Goal: Task Accomplishment & Management: Use online tool/utility

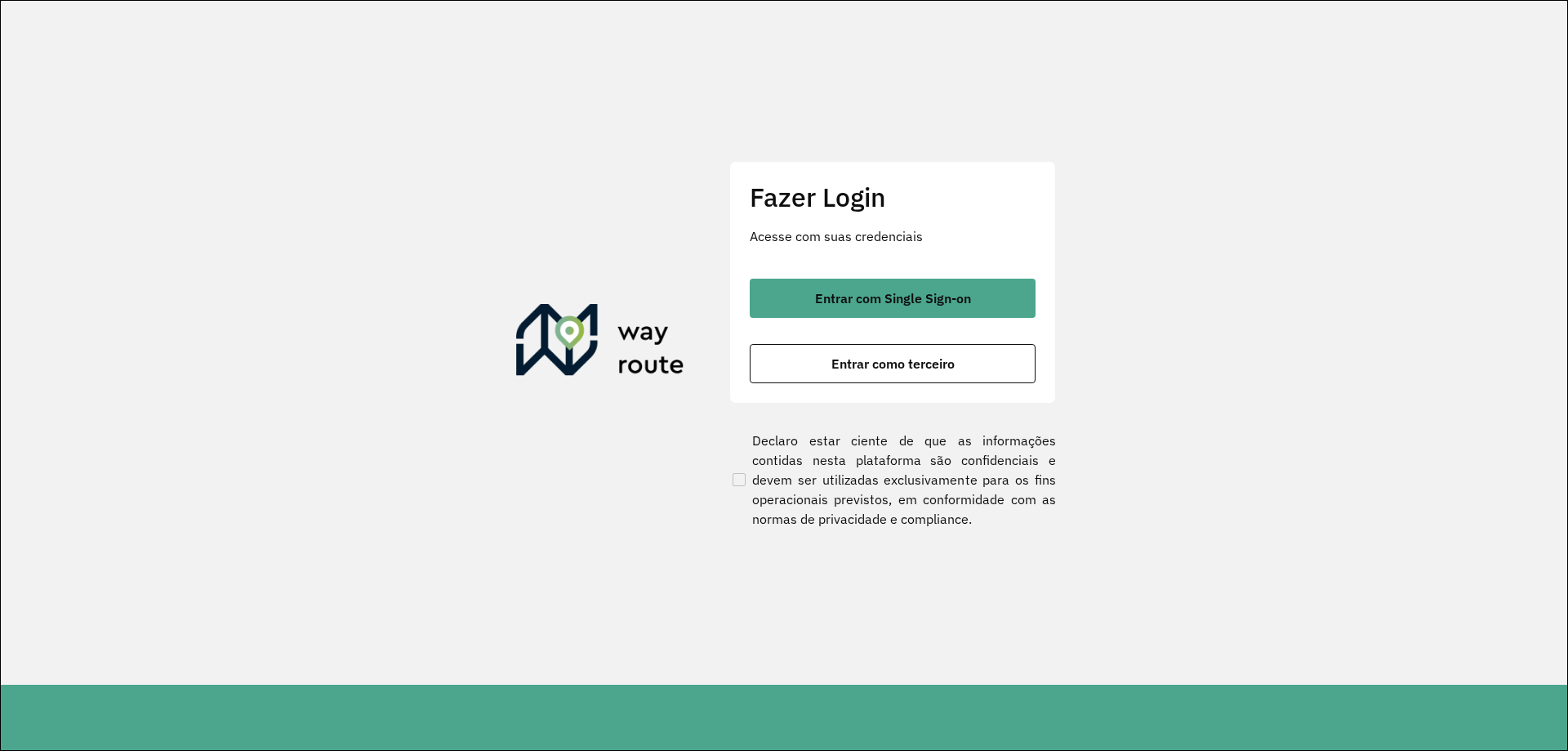
click at [854, 283] on button "Entrar com Single Sign-on" at bounding box center [892, 298] width 286 height 40
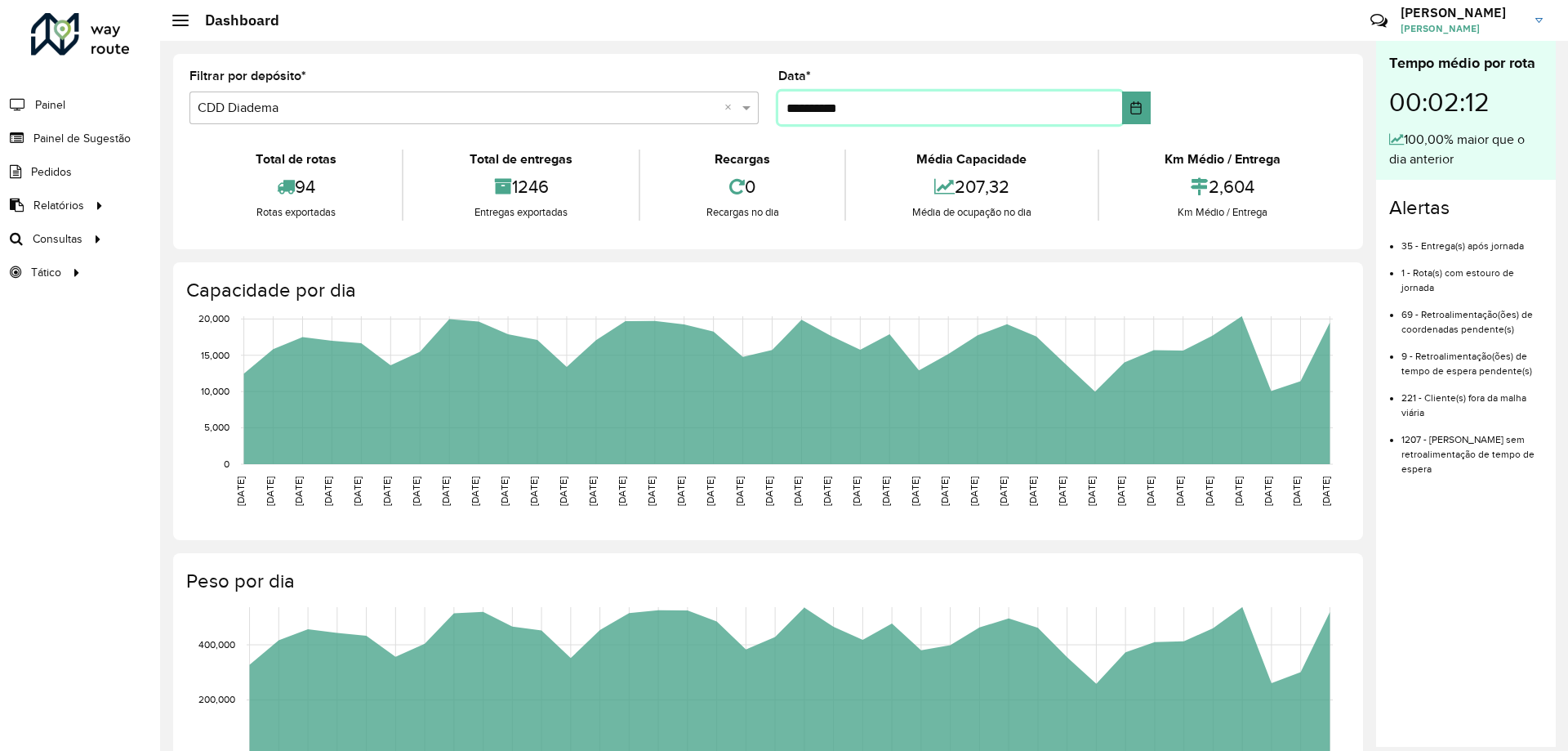
click at [997, 106] on input "**********" at bounding box center [951, 107] width 345 height 33
click at [1135, 111] on icon "Choose Date" at bounding box center [1136, 107] width 13 height 13
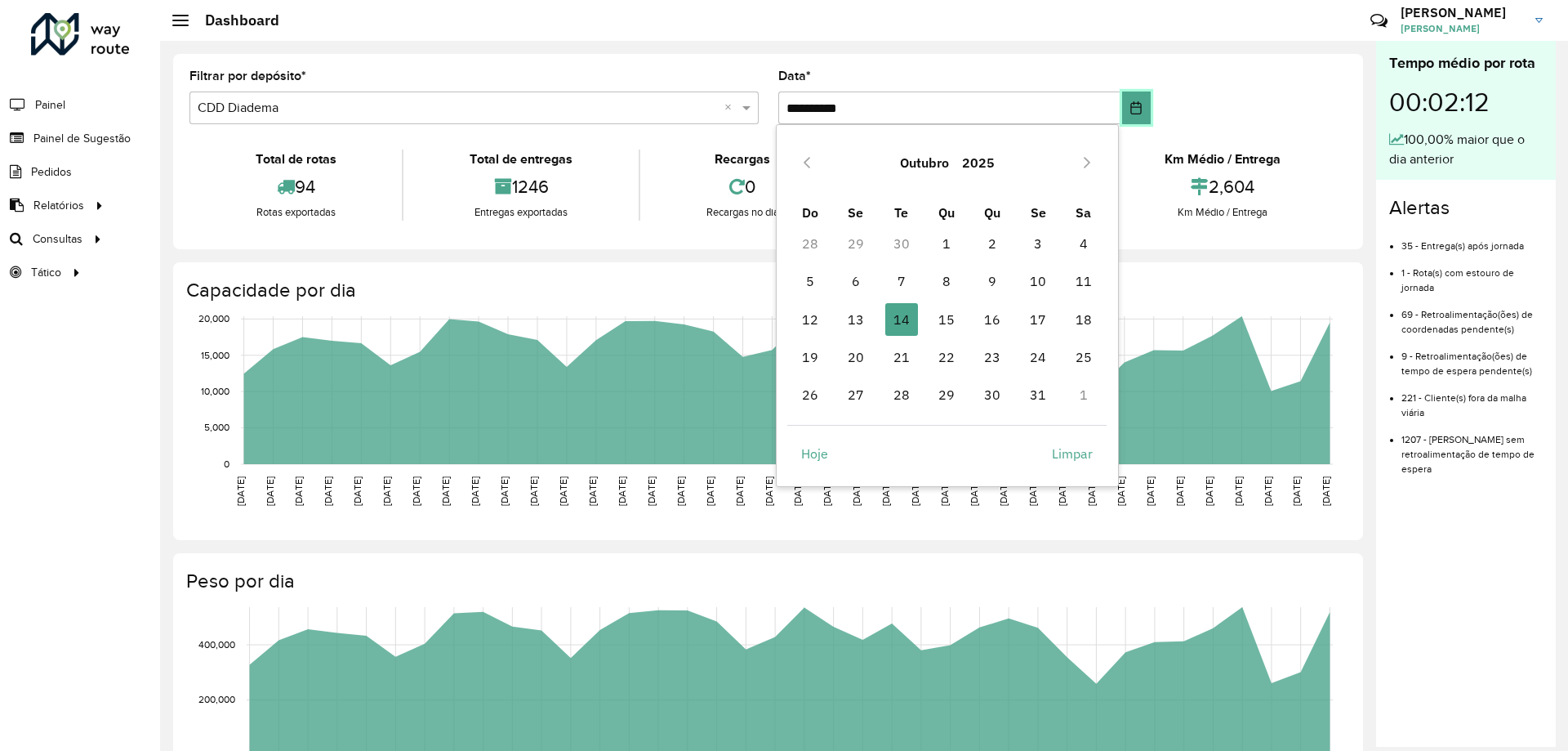
click at [1135, 111] on icon "Choose Date" at bounding box center [1136, 107] width 13 height 13
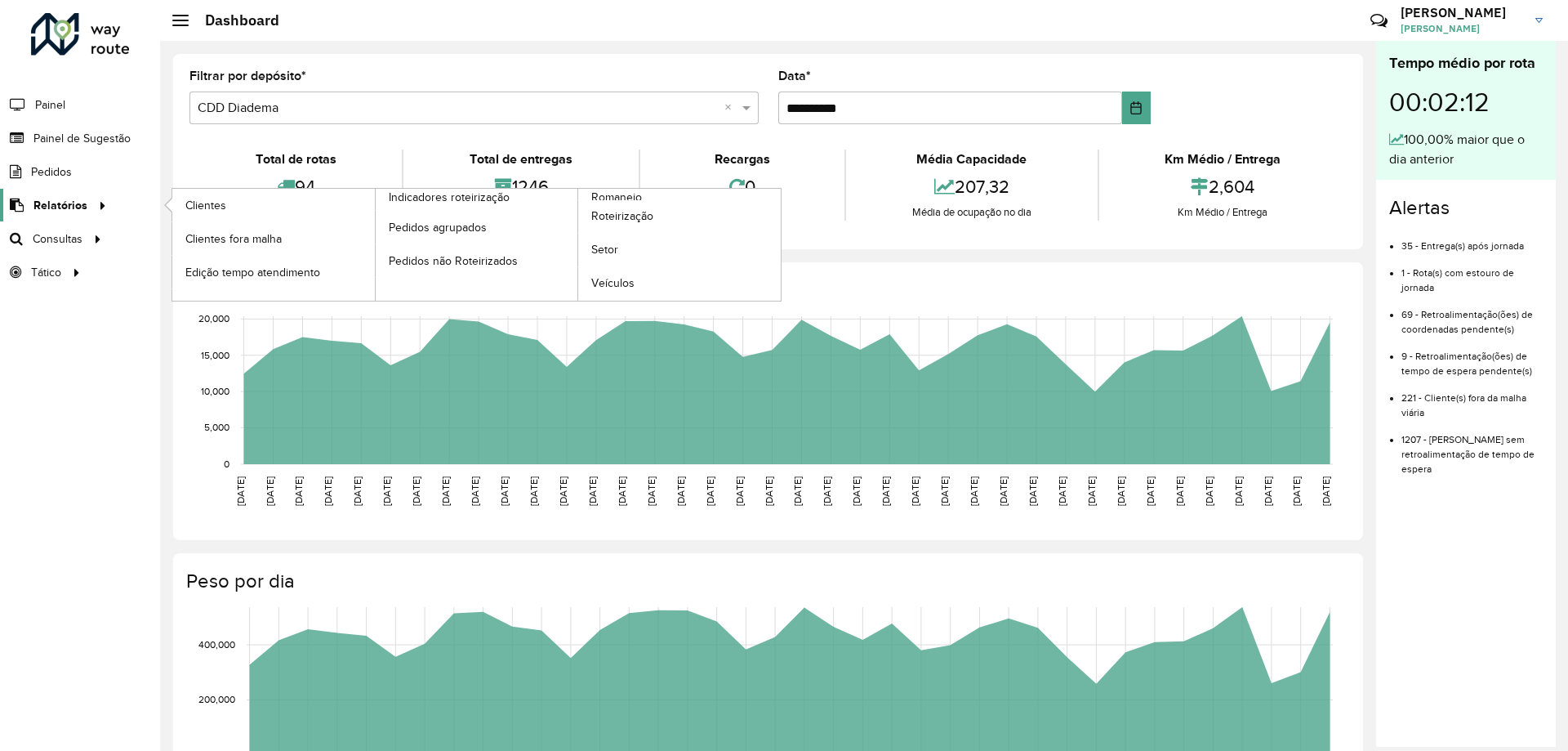
click at [48, 201] on span "Relatórios" at bounding box center [60, 205] width 54 height 17
click at [480, 204] on span "Indicadores roteirização" at bounding box center [452, 196] width 128 height 17
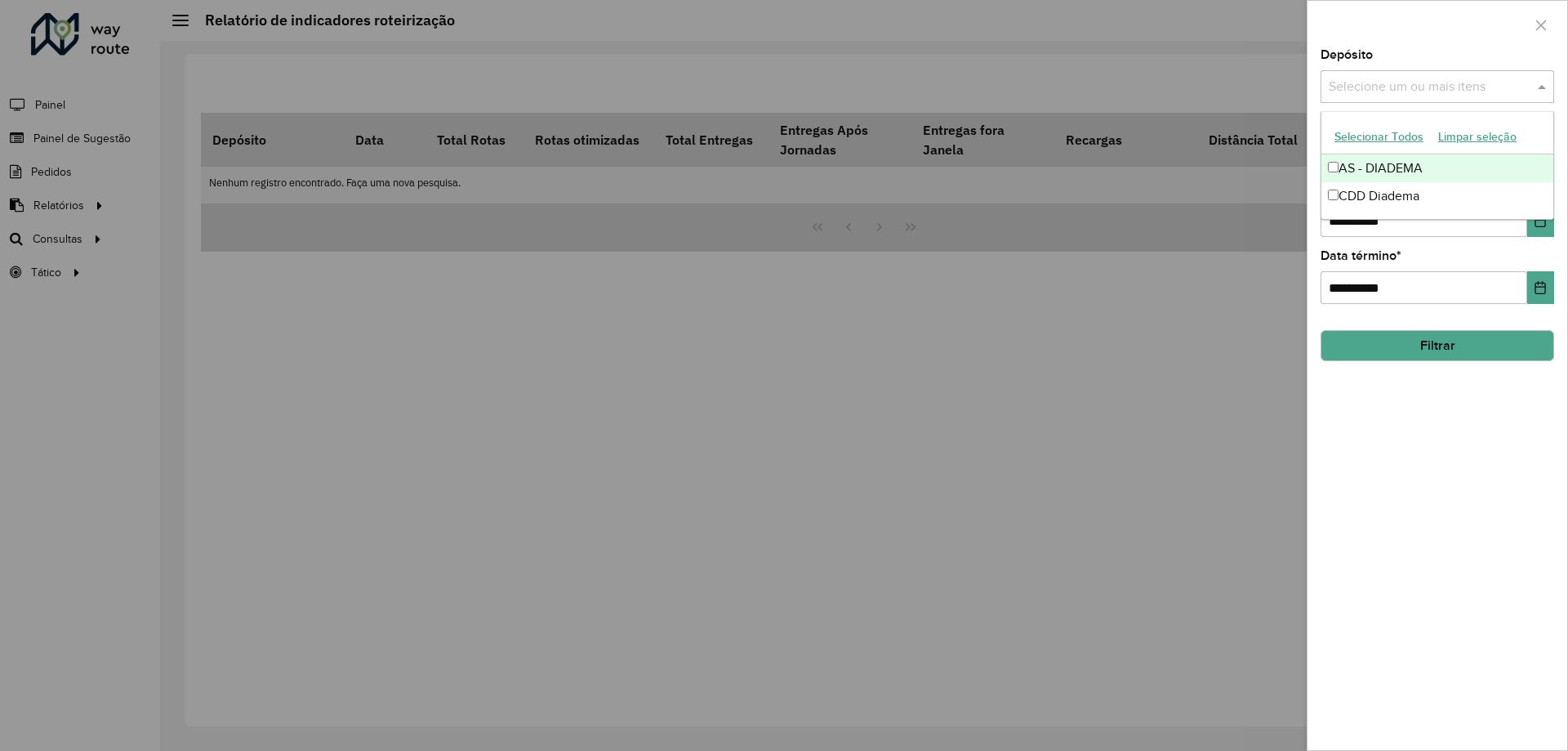
click at [1541, 82] on span at bounding box center [1543, 86] width 20 height 19
click at [1355, 189] on div "CDD Diadema" at bounding box center [1438, 196] width 232 height 28
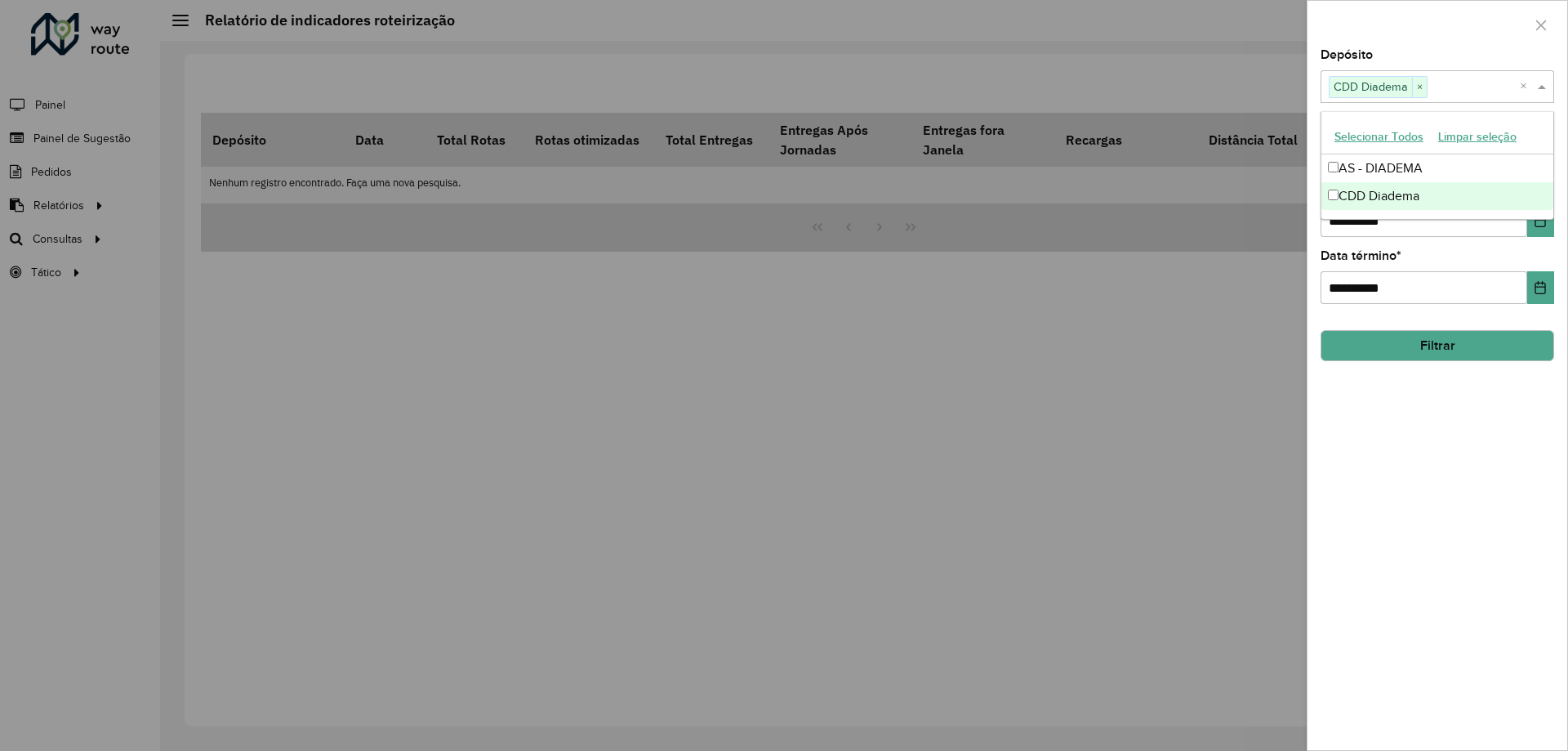
click at [1031, 260] on div at bounding box center [784, 375] width 1568 height 751
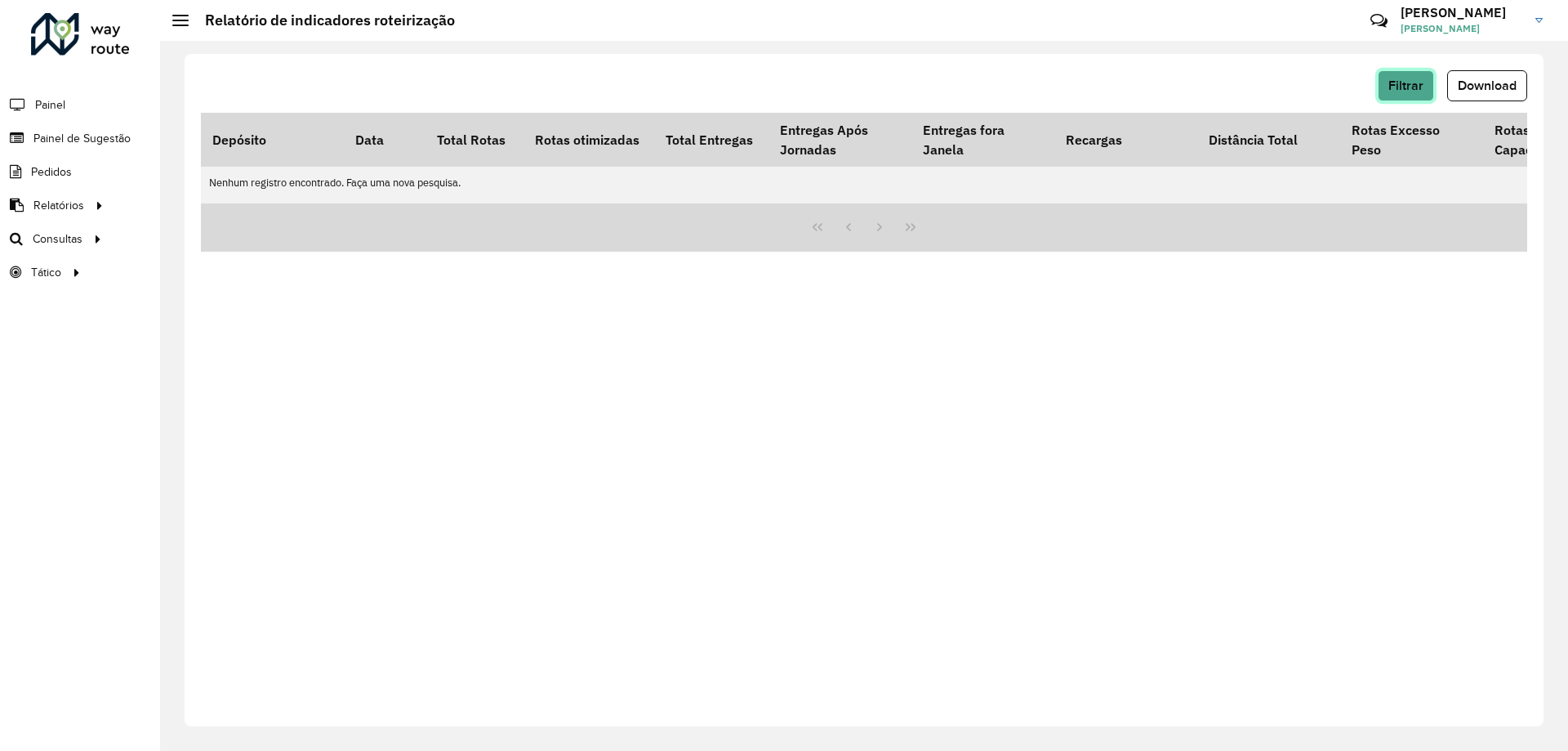
click at [1396, 85] on span "Filtrar" at bounding box center [1406, 85] width 35 height 14
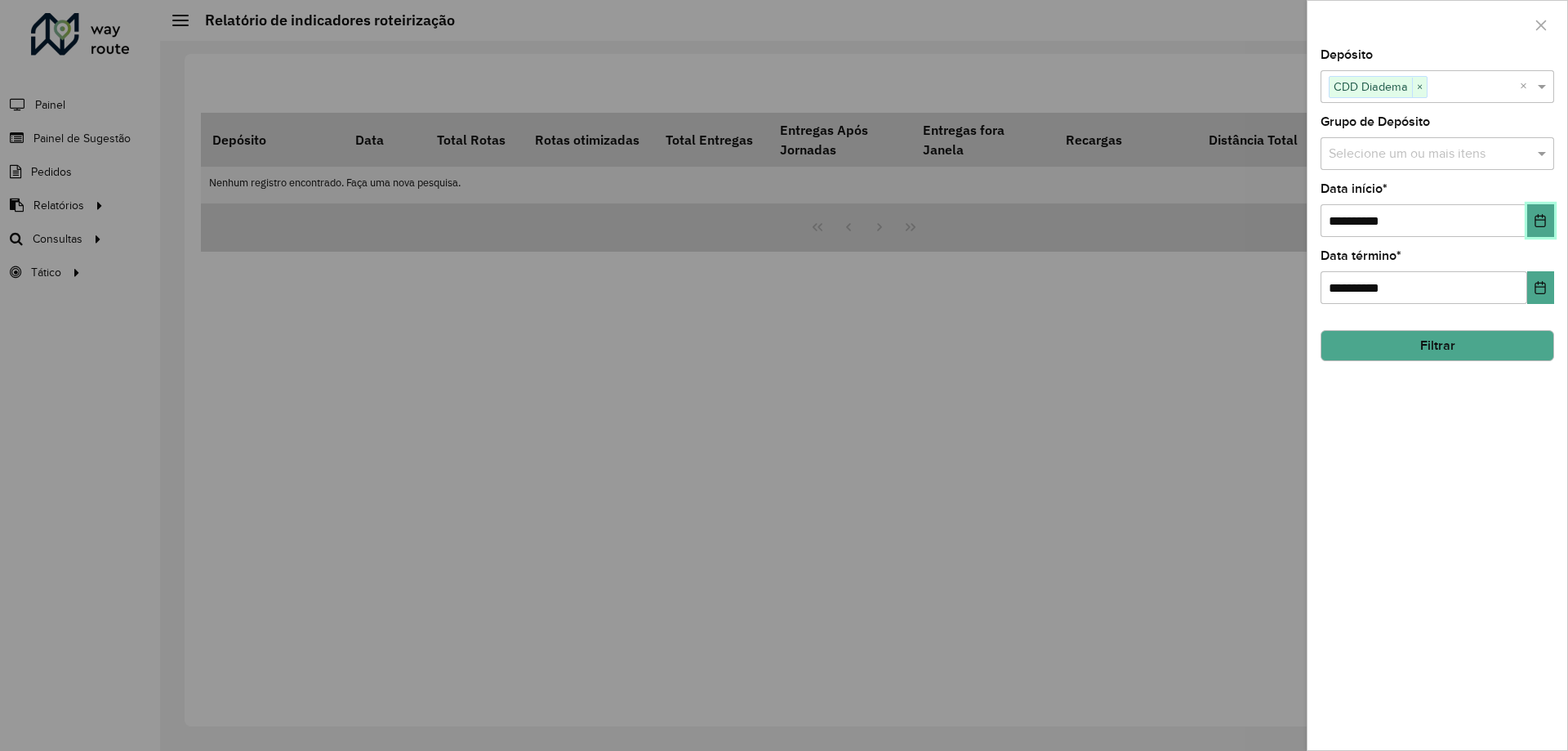
click at [1543, 227] on icon "Choose Date" at bounding box center [1541, 220] width 11 height 13
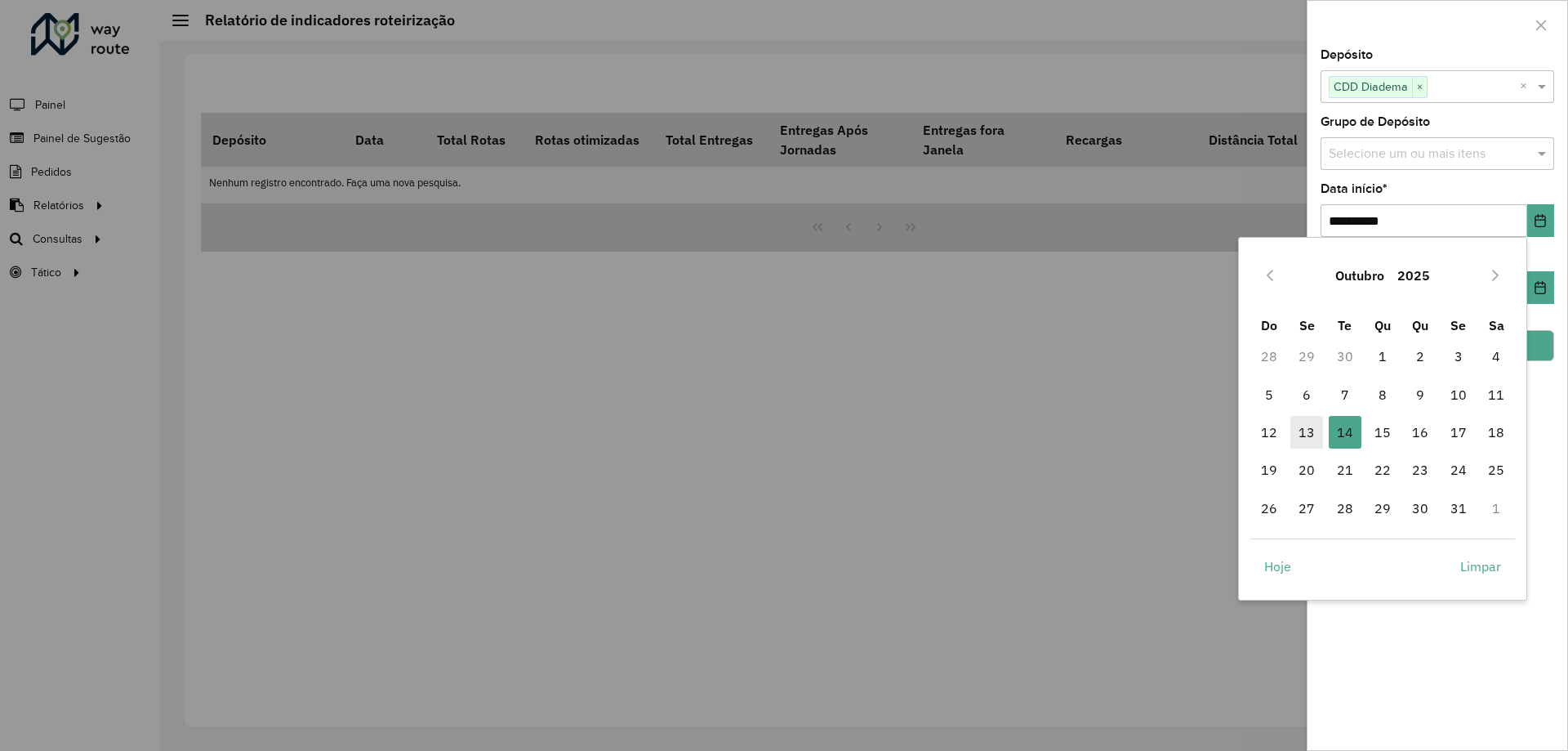
click at [1306, 430] on span "13" at bounding box center [1307, 432] width 33 height 33
type input "**********"
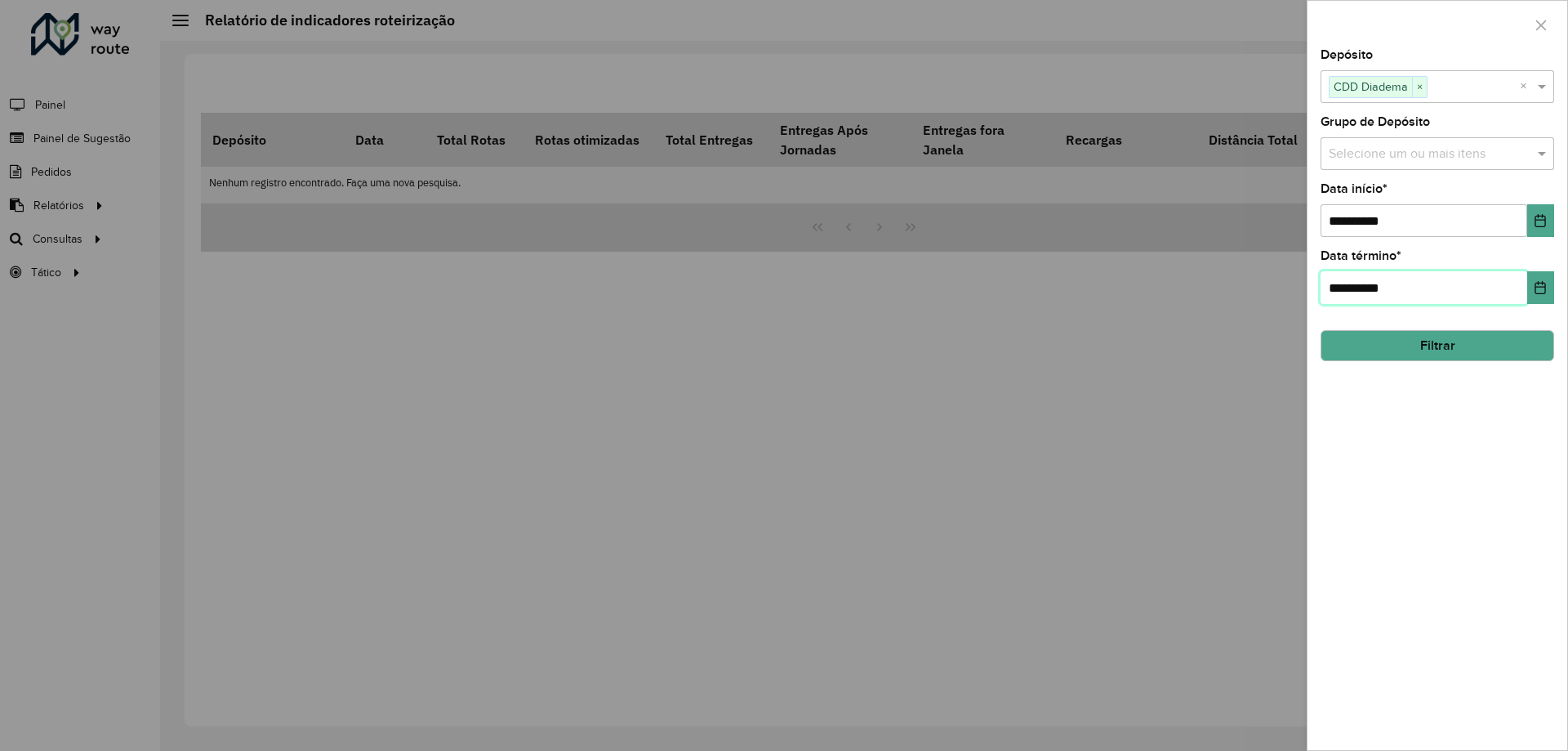
click at [1381, 291] on input "**********" at bounding box center [1424, 287] width 207 height 33
click at [1533, 279] on button "Choose Date" at bounding box center [1541, 287] width 27 height 33
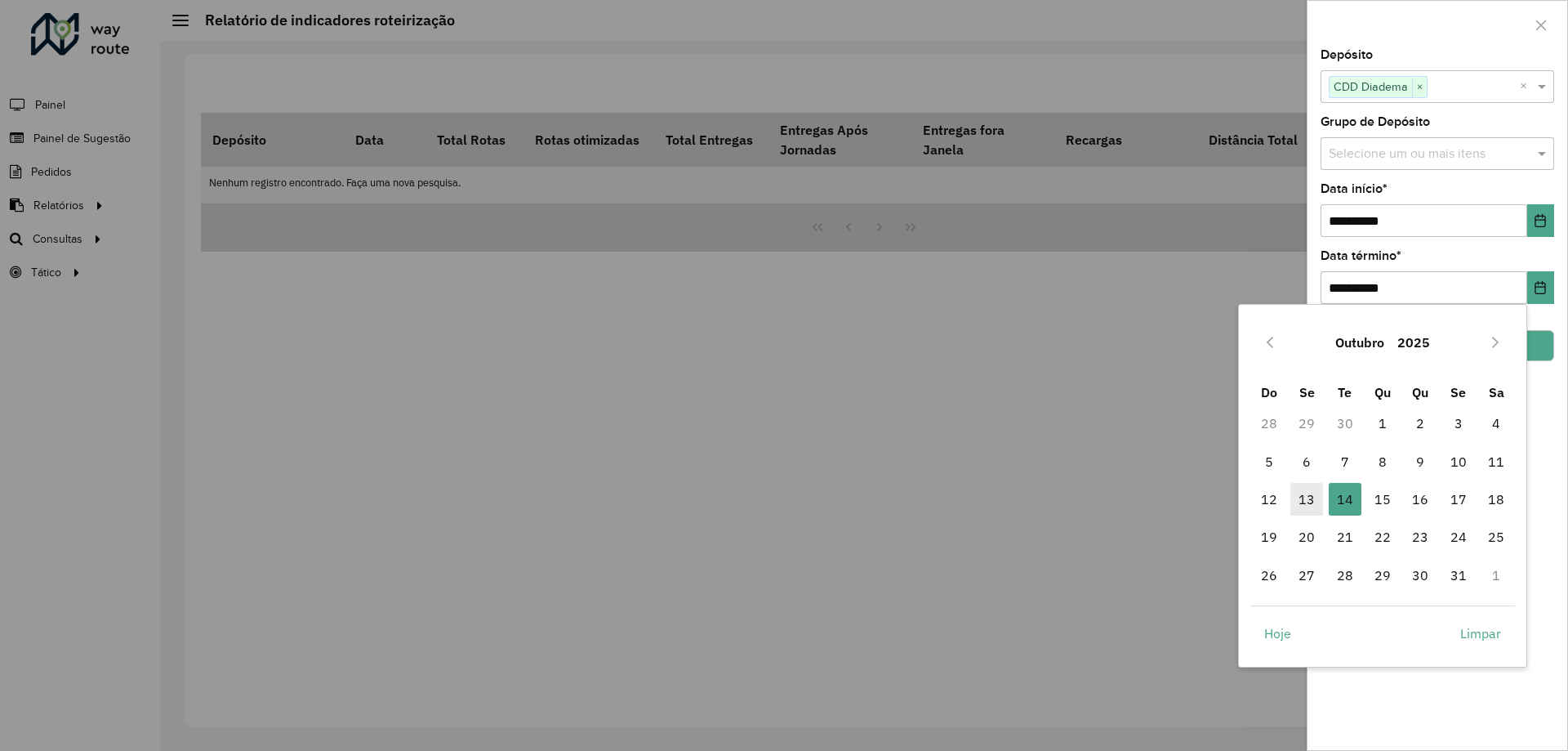
click at [1310, 498] on span "13" at bounding box center [1307, 499] width 33 height 33
type input "**********"
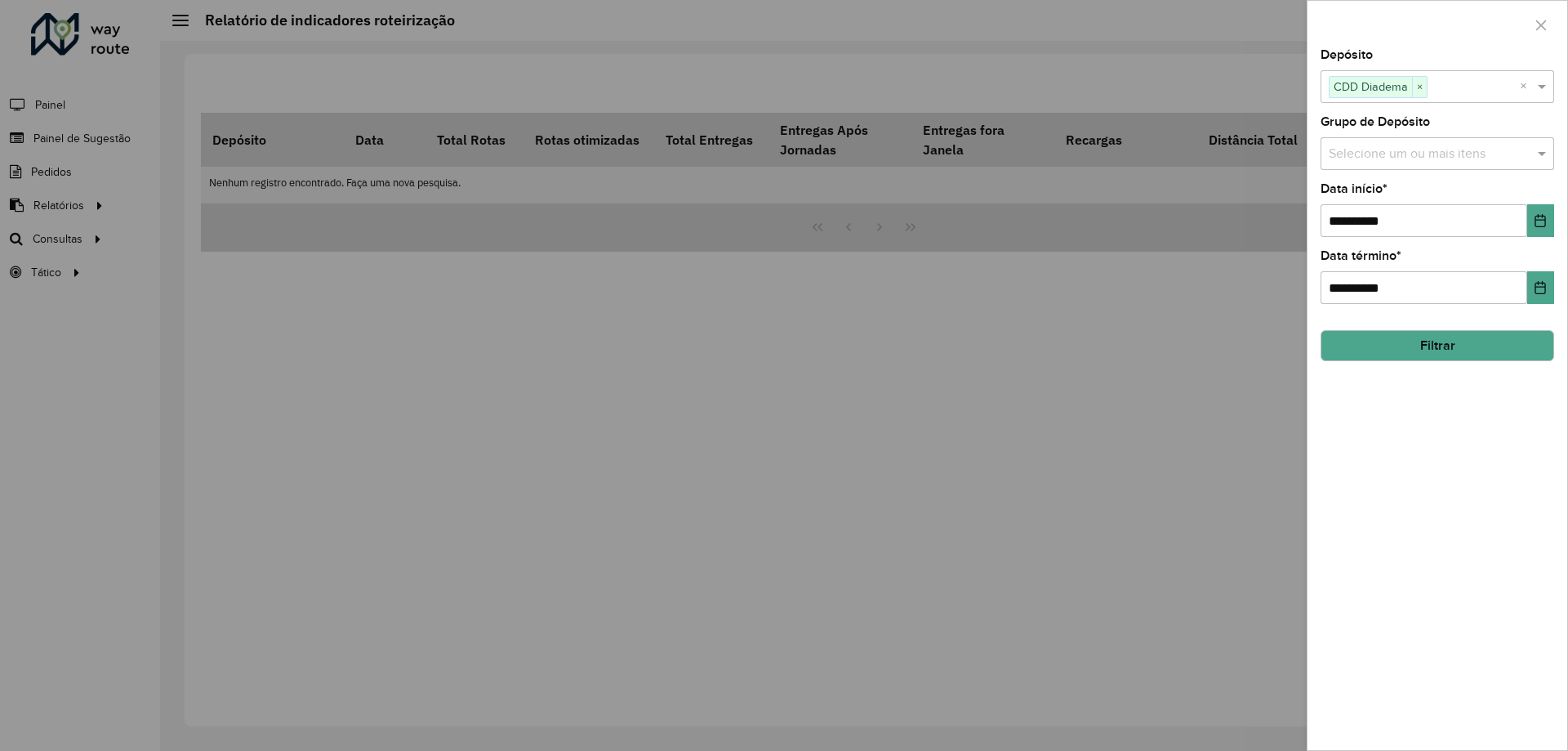
click at [1455, 343] on button "Filtrar" at bounding box center [1437, 345] width 233 height 31
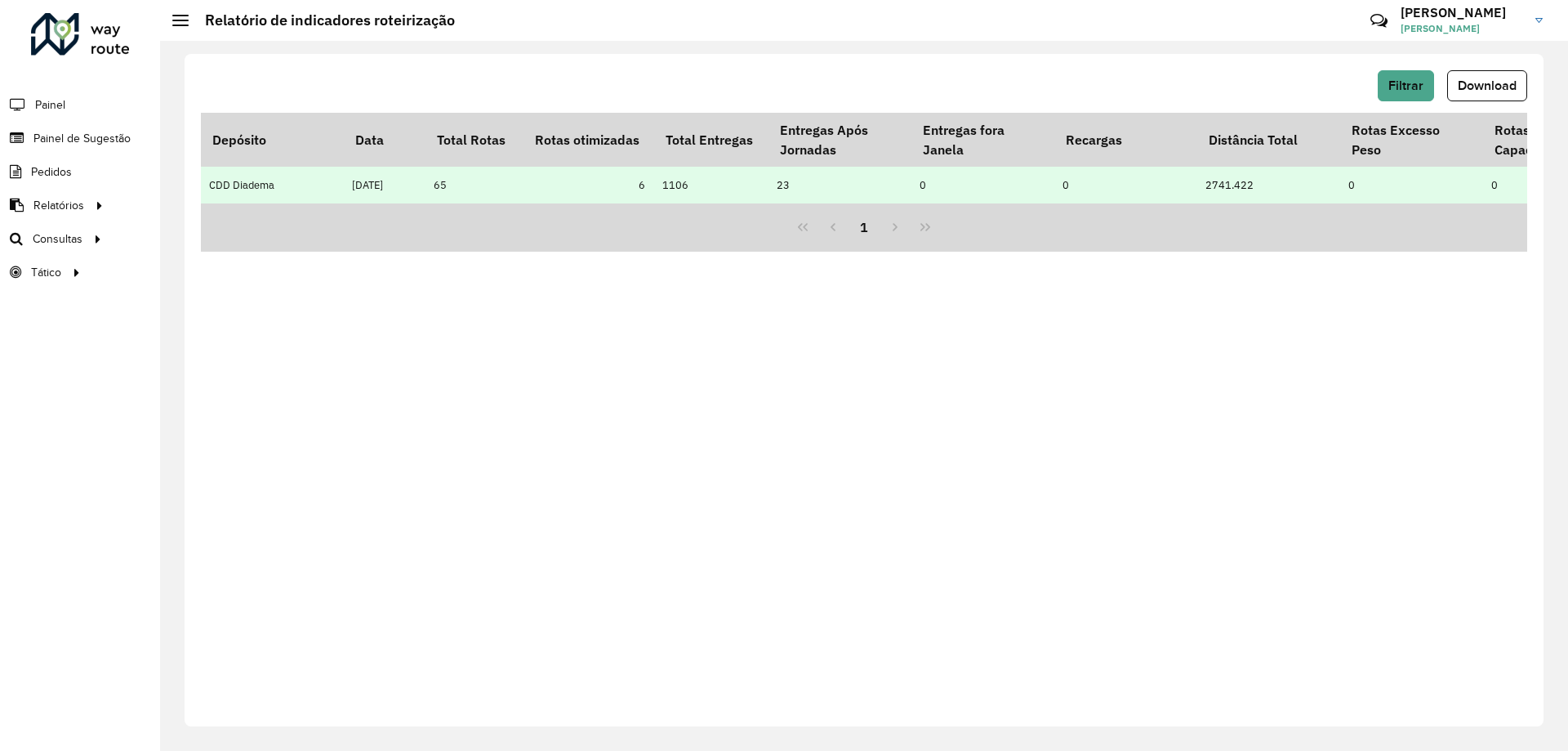
click at [411, 194] on td "13/10/2025" at bounding box center [385, 185] width 82 height 37
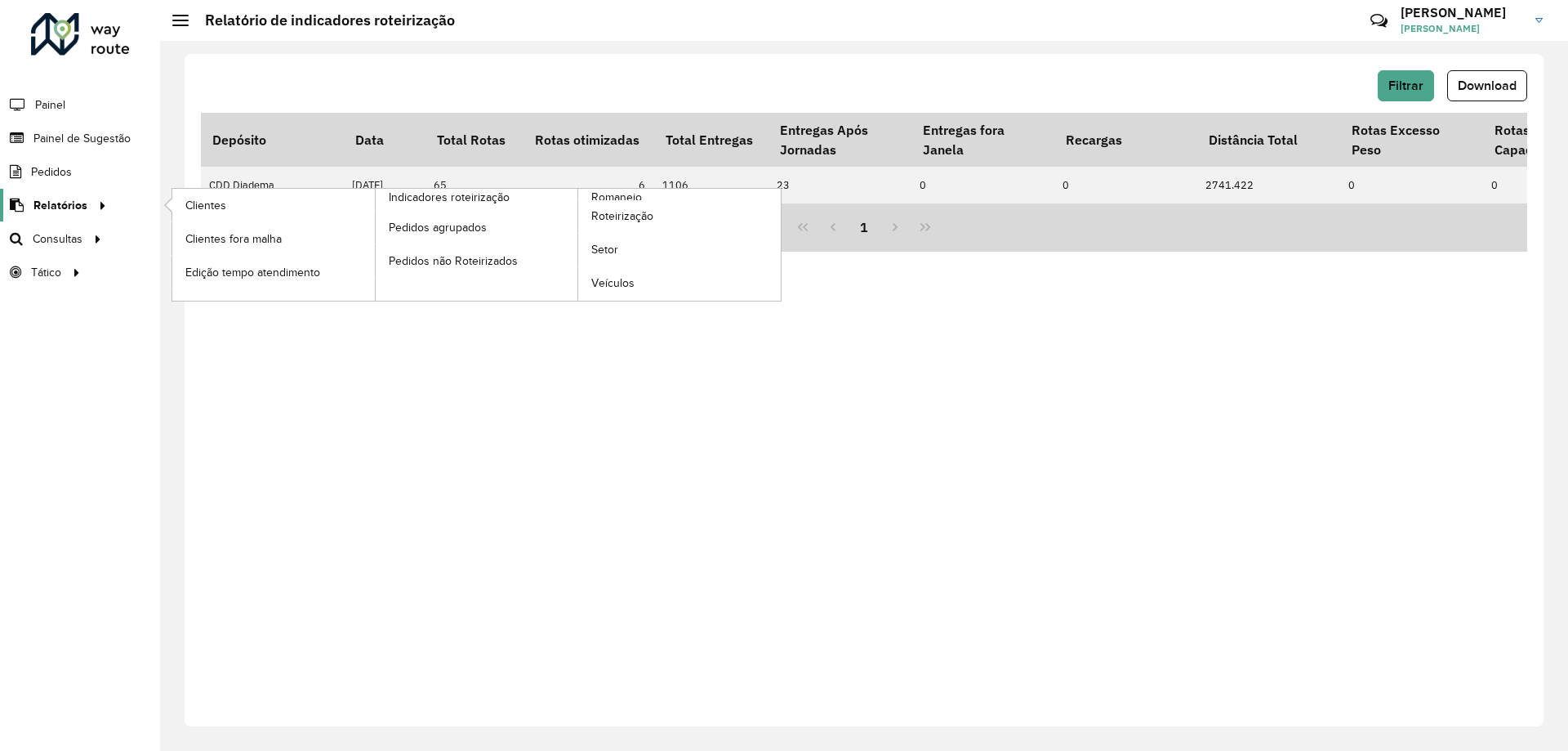
click at [40, 199] on span "Relatórios" at bounding box center [60, 205] width 54 height 17
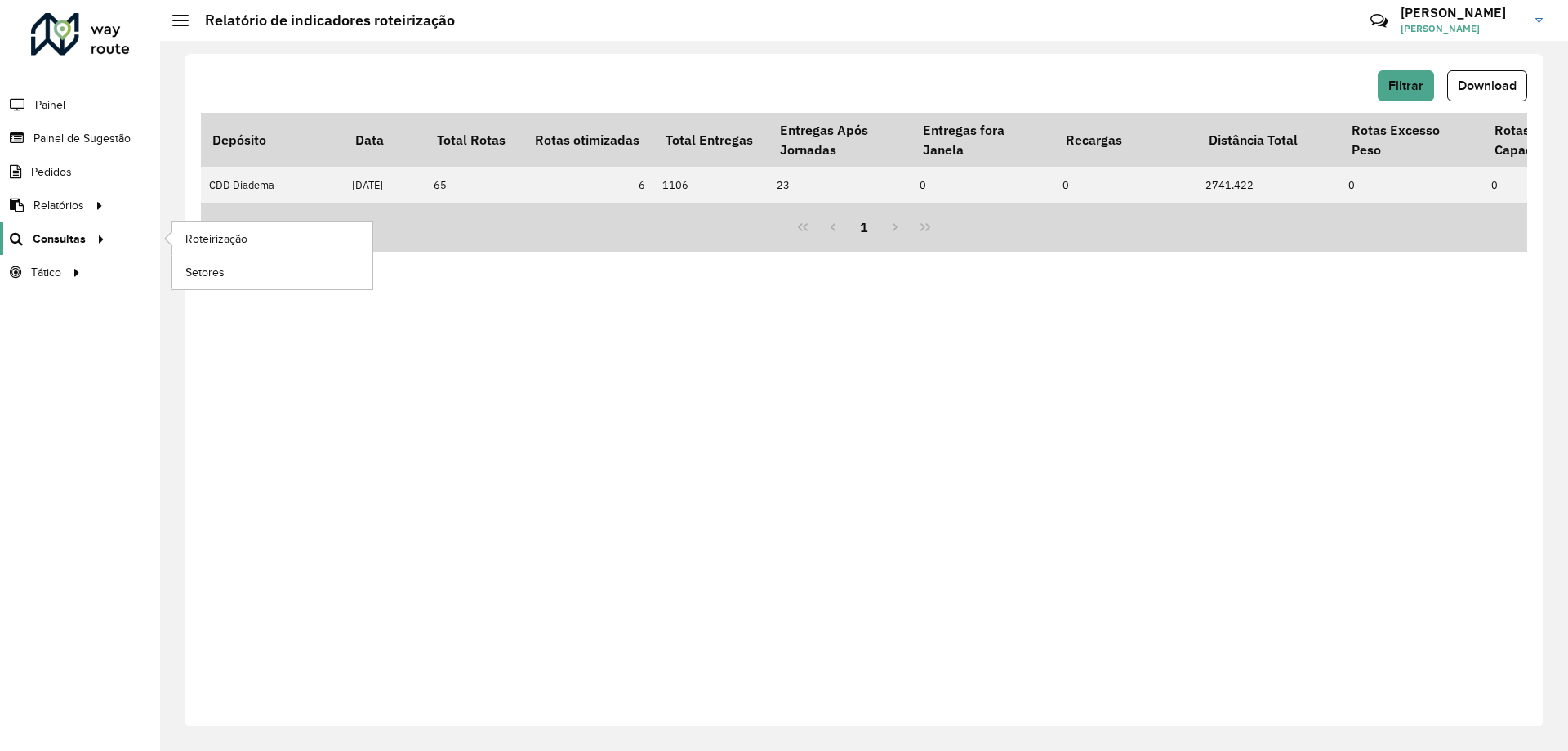
click at [48, 240] on span "Consultas" at bounding box center [59, 239] width 53 height 17
click at [218, 236] on span "Roteirização" at bounding box center [218, 239] width 66 height 17
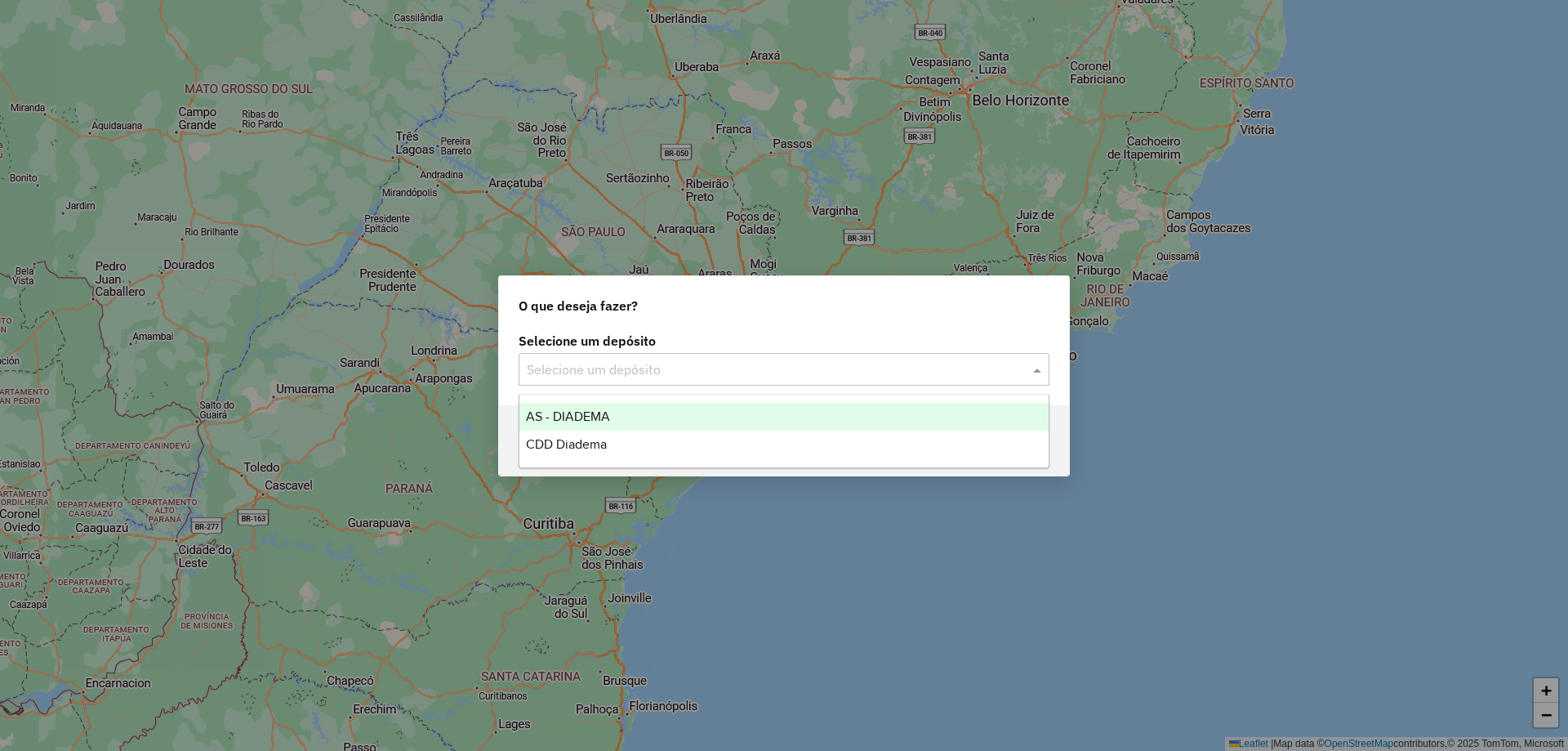
click at [1043, 364] on span at bounding box center [1039, 369] width 20 height 19
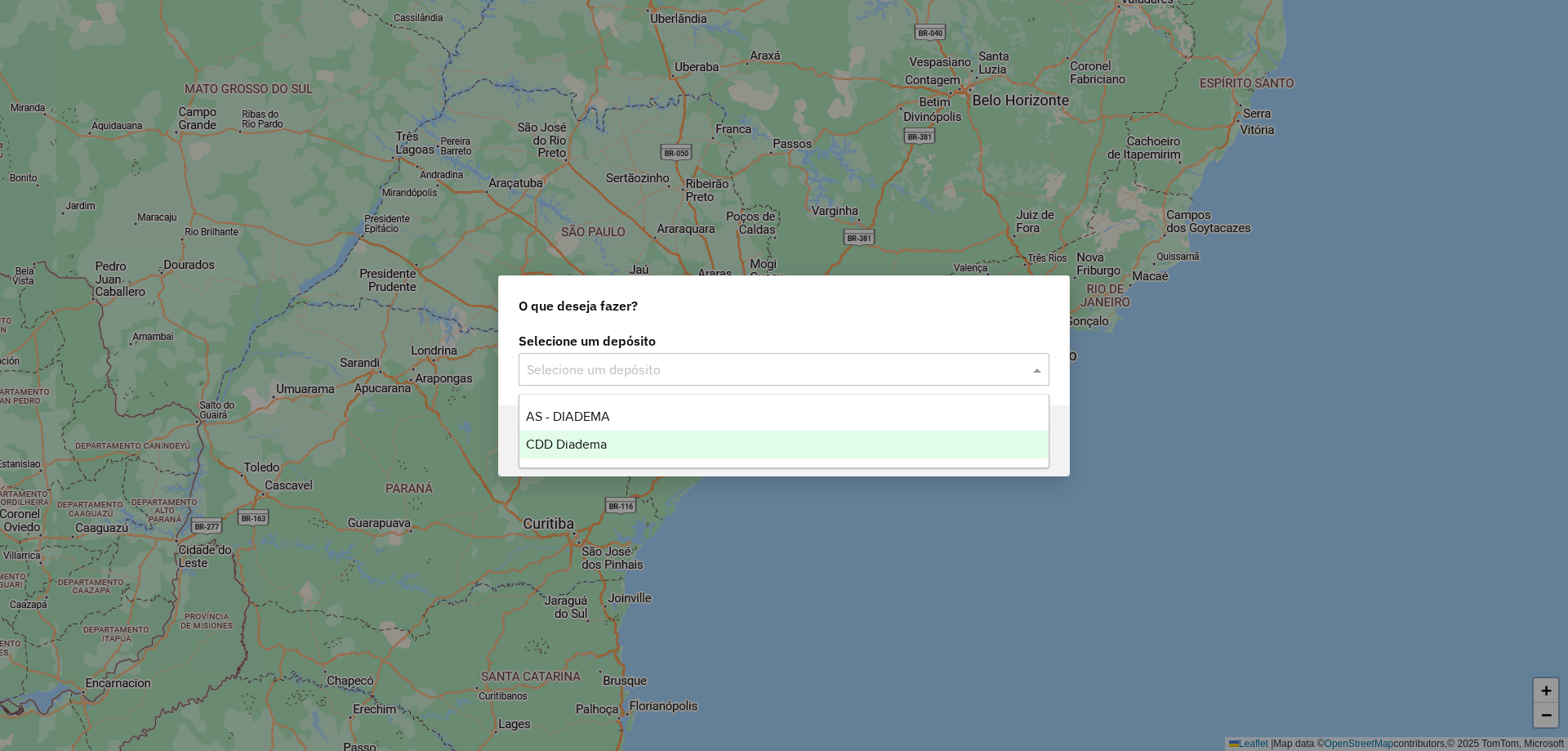
click at [634, 447] on div "CDD Diadema" at bounding box center [784, 445] width 530 height 28
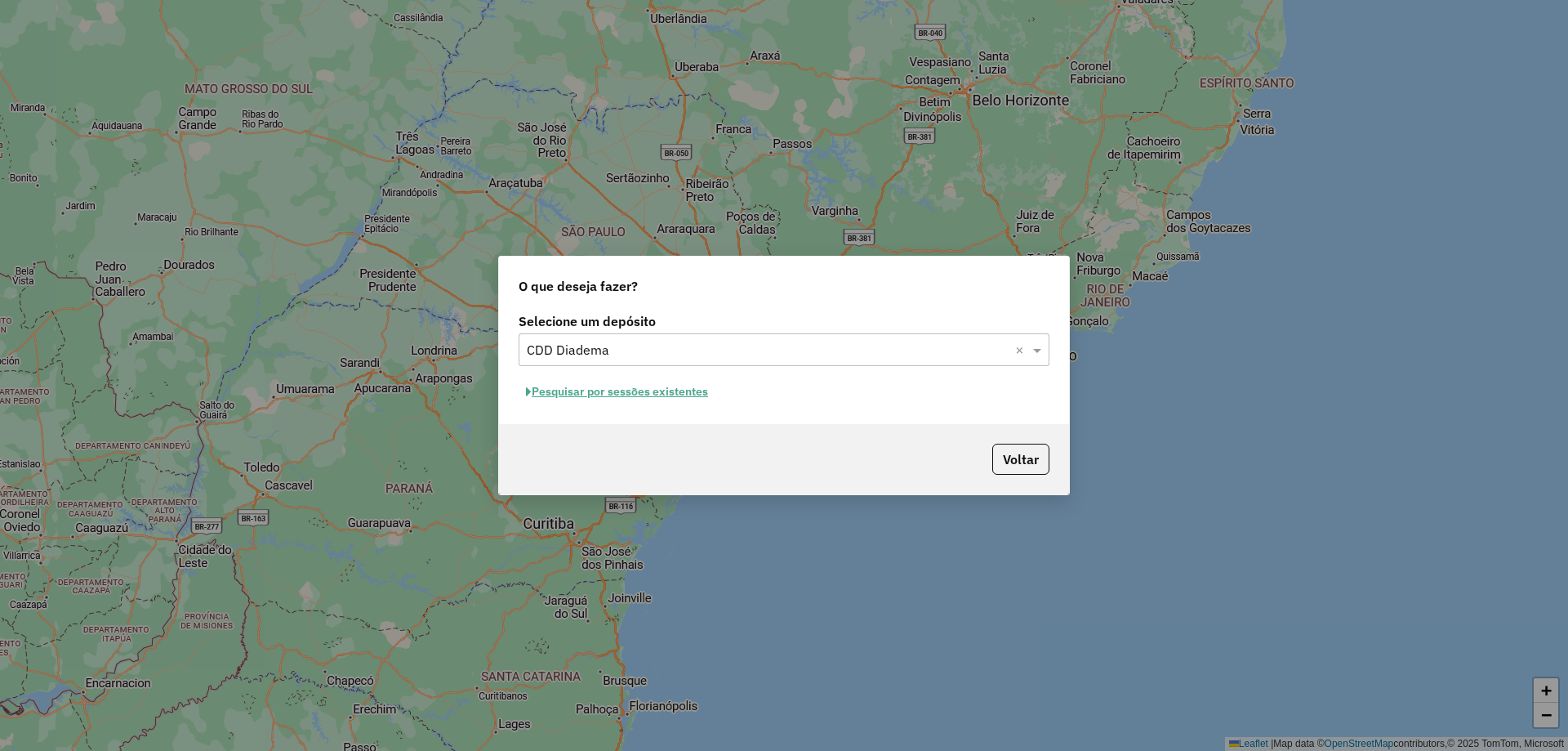
click at [635, 385] on button "Pesquisar por sessões existentes" at bounding box center [617, 392] width 197 height 26
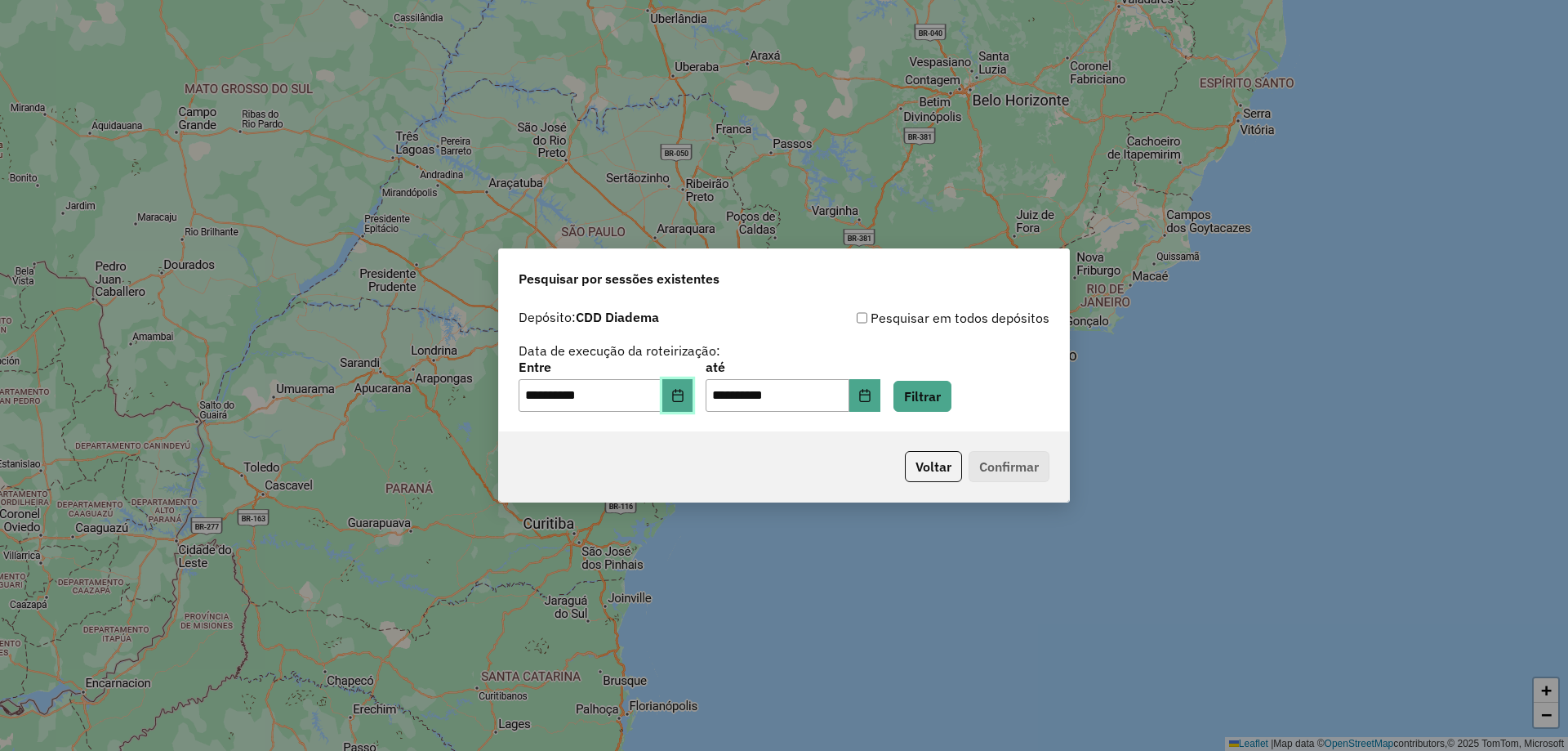
click at [683, 392] on icon "Choose Date" at bounding box center [678, 395] width 11 height 13
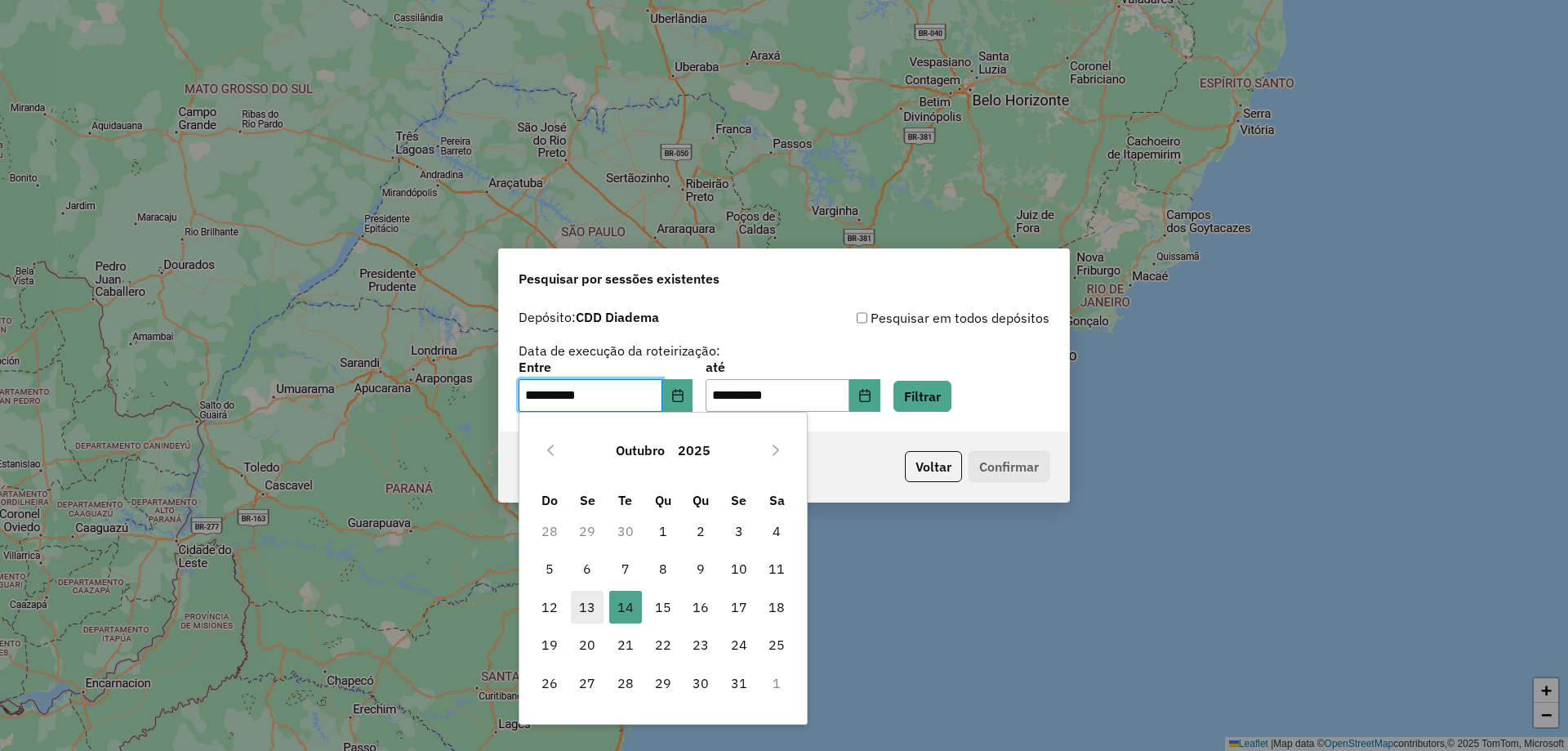
click at [588, 614] on span "13" at bounding box center [587, 607] width 33 height 33
type input "**********"
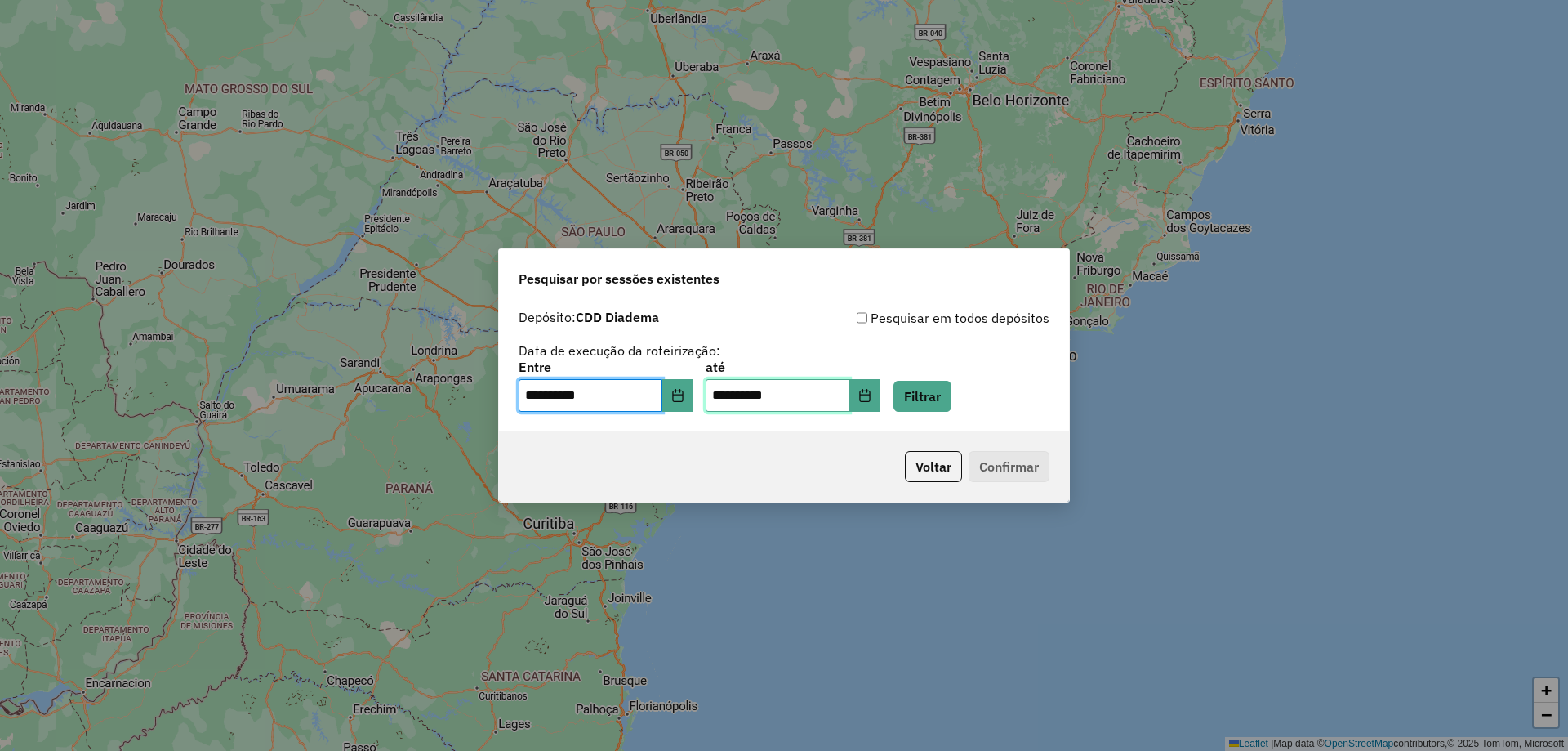
click at [818, 401] on input "**********" at bounding box center [777, 395] width 143 height 33
click at [872, 398] on icon "Choose Date" at bounding box center [865, 395] width 13 height 13
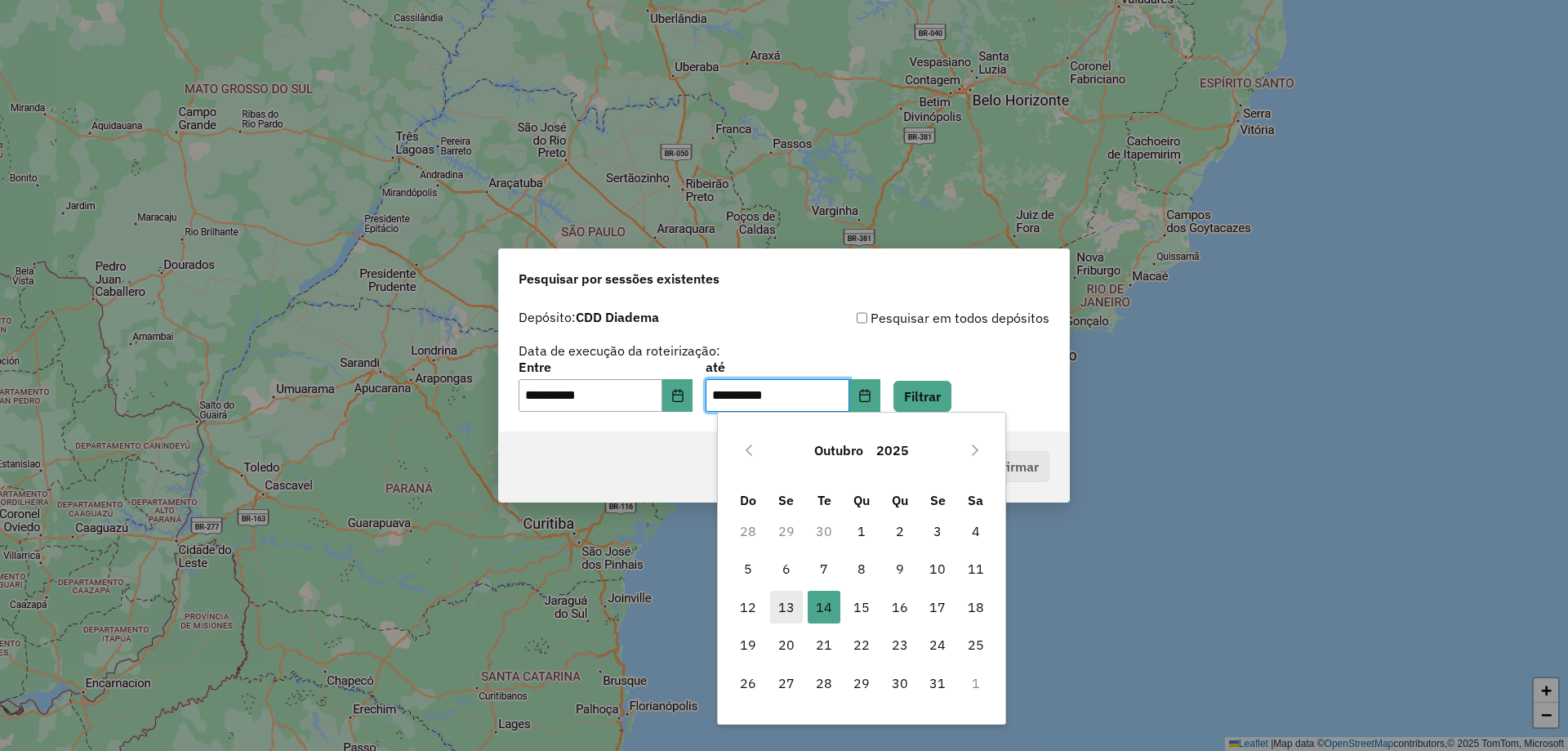
click at [791, 607] on span "13" at bounding box center [786, 607] width 33 height 33
type input "**********"
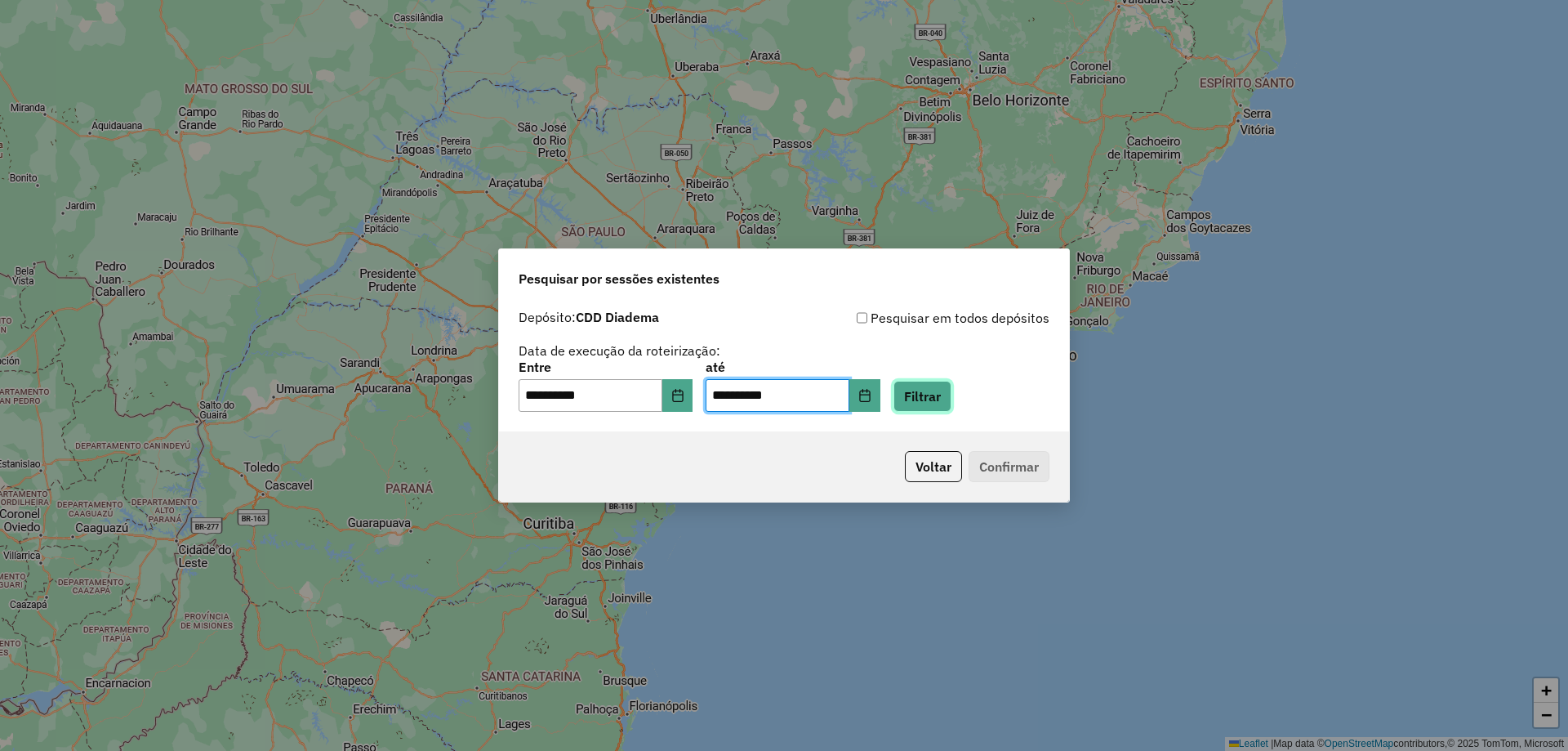
click at [951, 396] on button "Filtrar" at bounding box center [923, 396] width 58 height 31
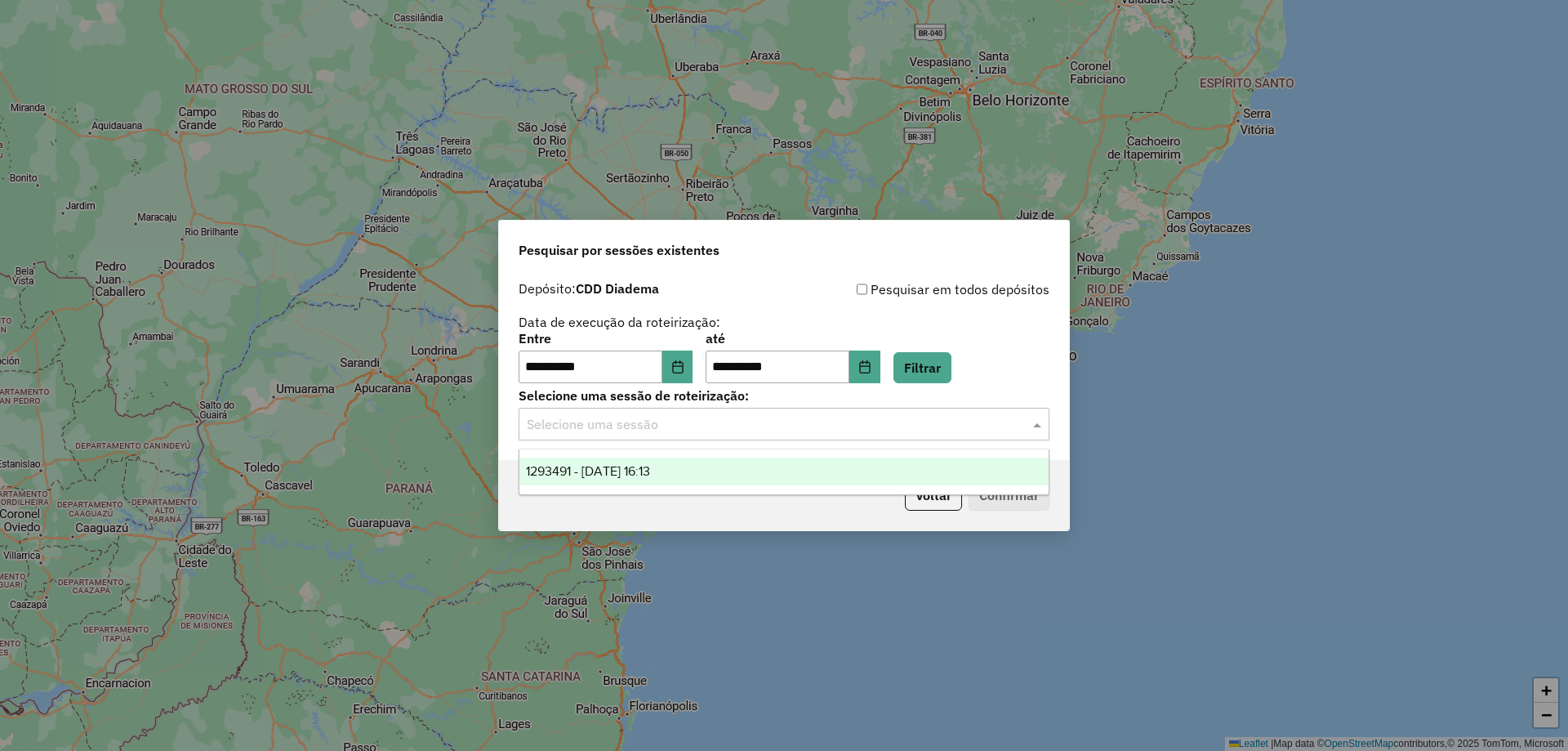
click at [856, 423] on input "text" at bounding box center [768, 425] width 482 height 19
click at [709, 469] on div "1293491 - 13/10/2025 16:13" at bounding box center [784, 472] width 530 height 28
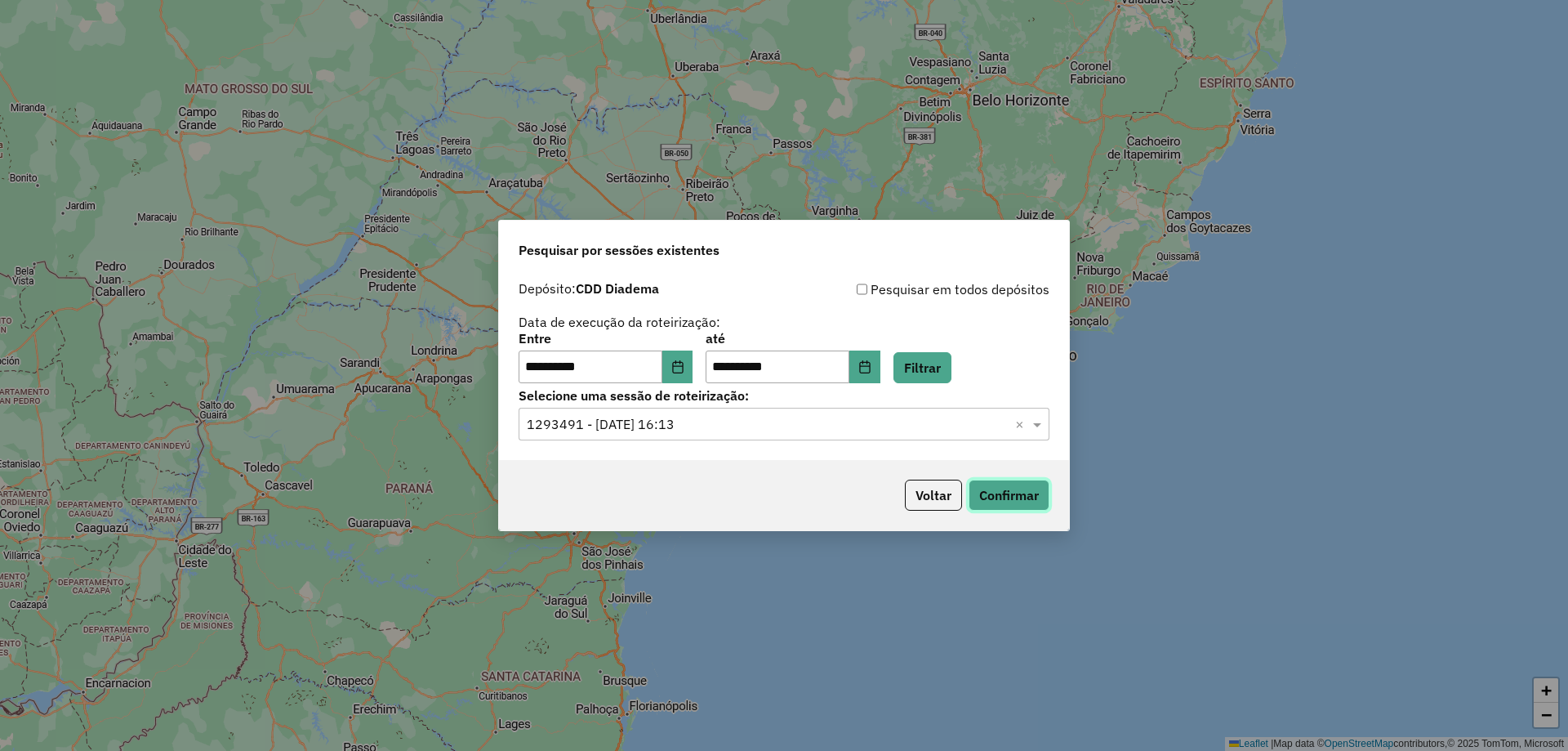
click at [1026, 495] on button "Confirmar" at bounding box center [1009, 495] width 81 height 31
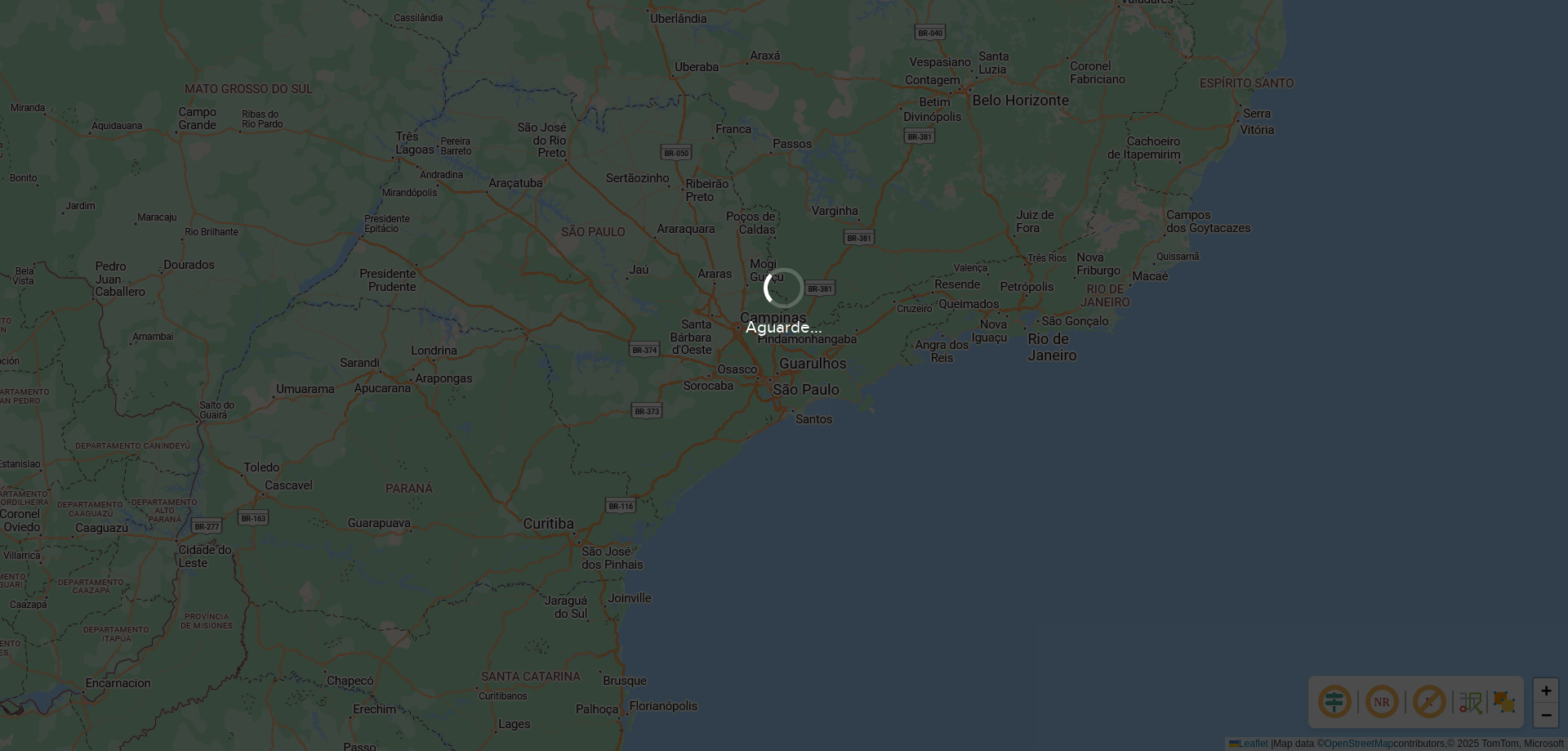
click at [1026, 495] on div "Aguarde..." at bounding box center [784, 375] width 1568 height 751
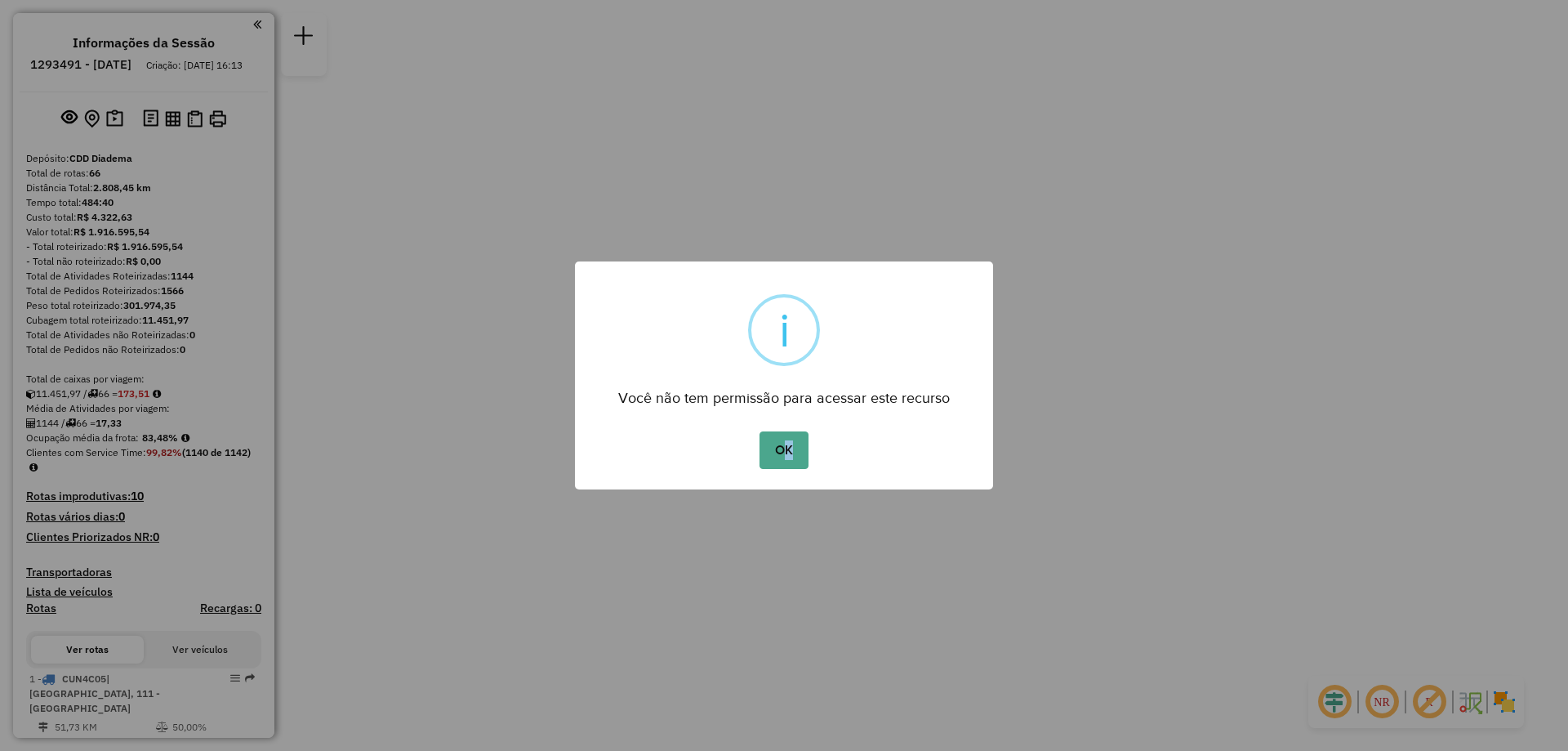
click at [788, 473] on div "× i Você não tem permissão para acessar este recurso OK No Cancel" at bounding box center [784, 375] width 418 height 228
click at [783, 433] on button "OK" at bounding box center [783, 450] width 48 height 38
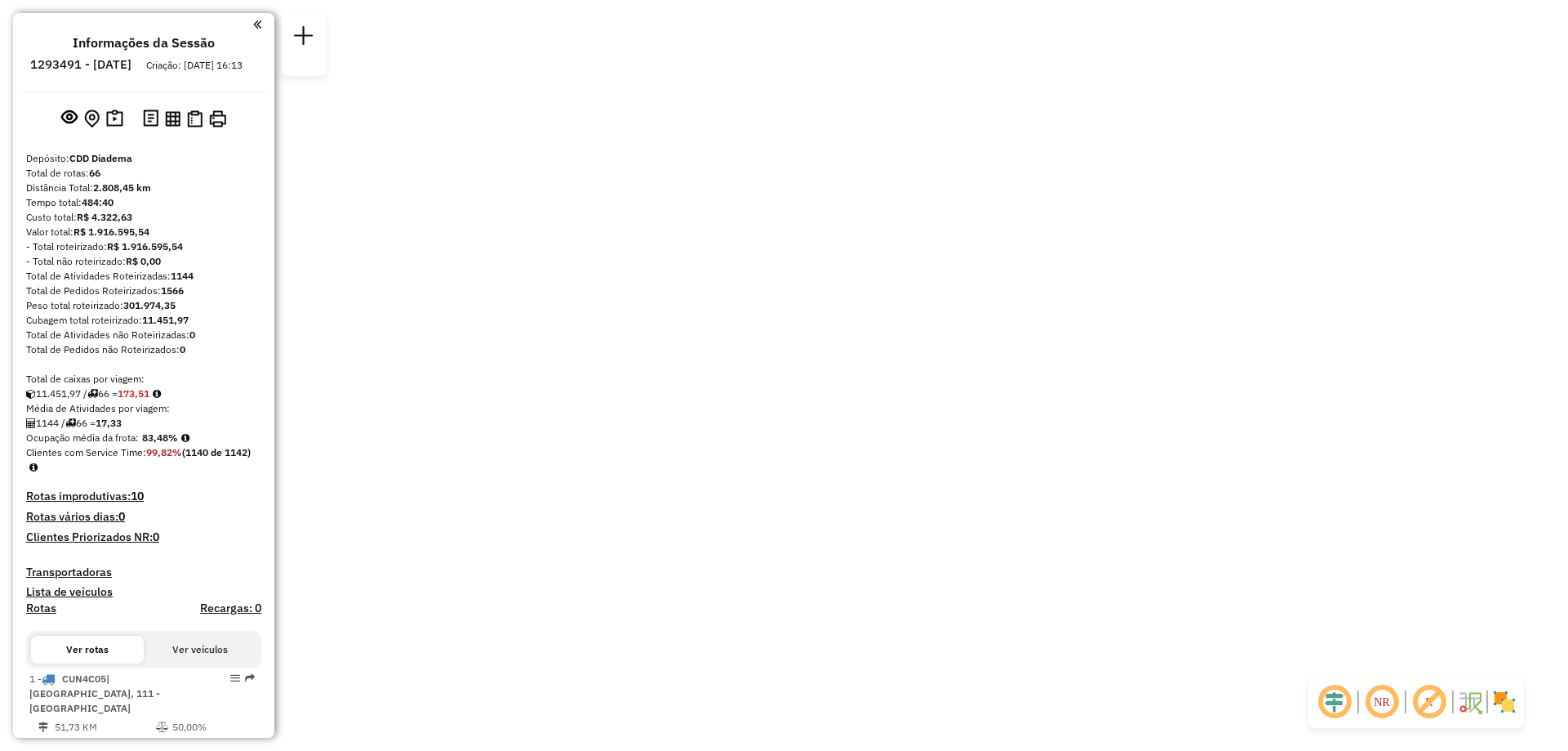
click at [783, 442] on div at bounding box center [773, 434] width 40 height 17
select select "**********"
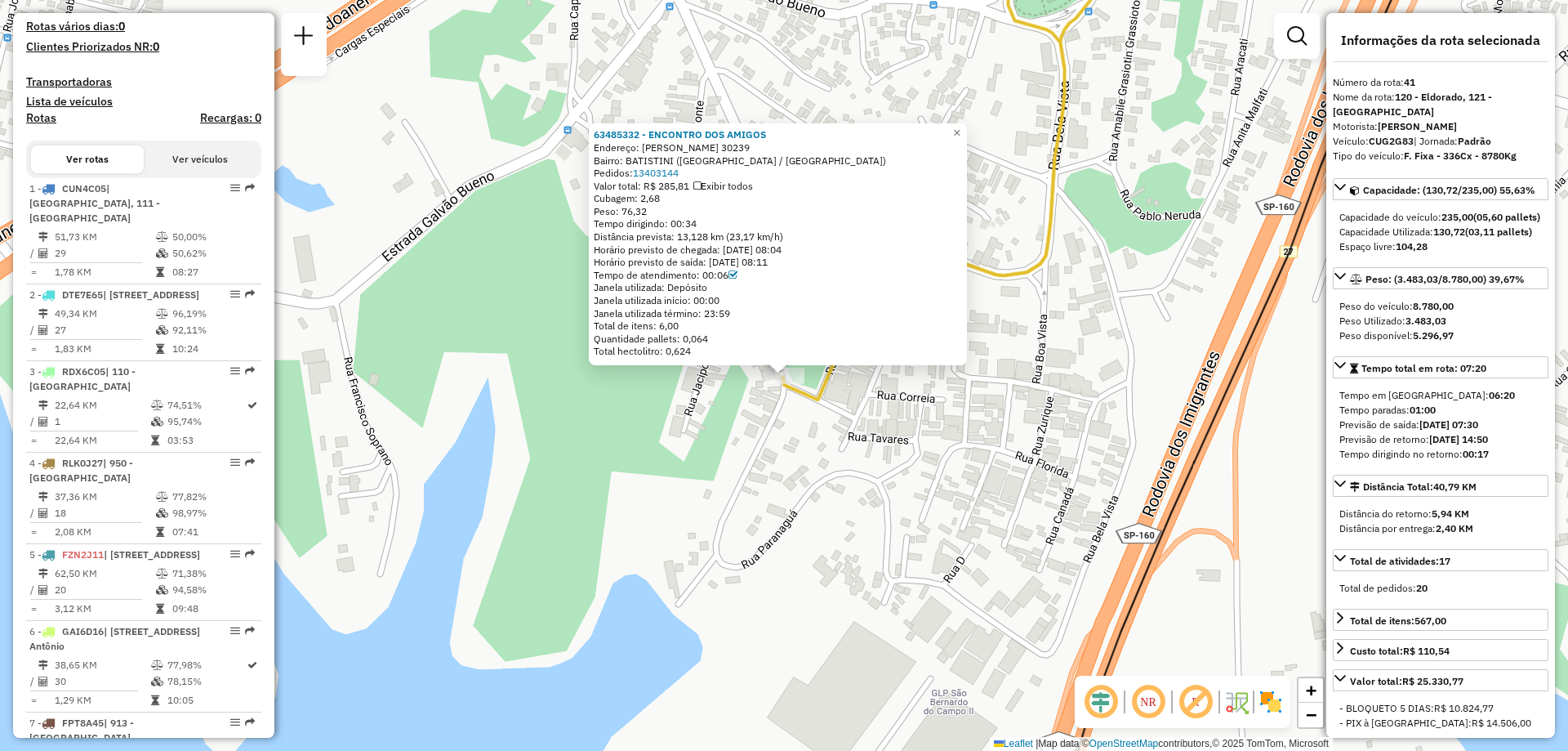
scroll to position [245, 0]
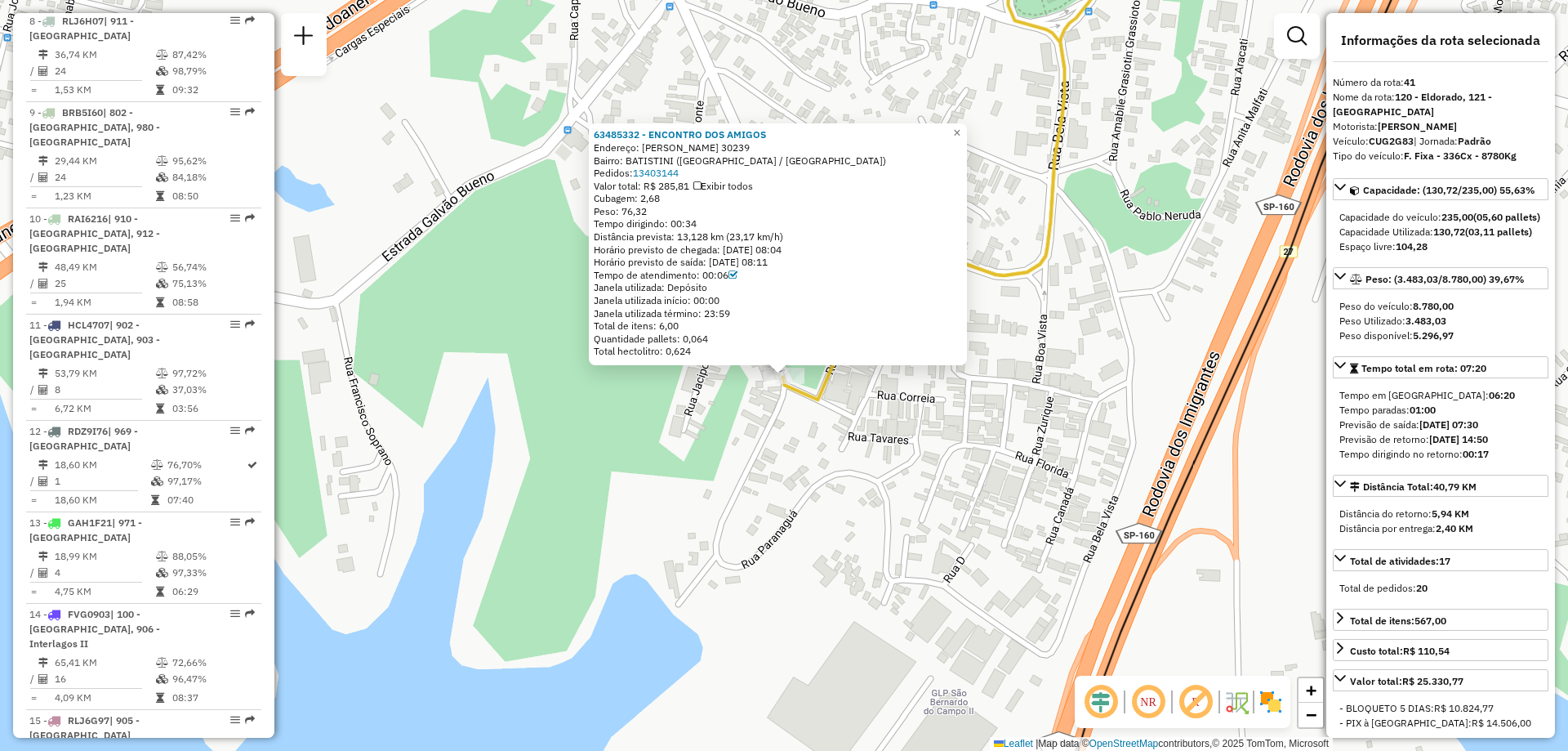
scroll to position [1039, 0]
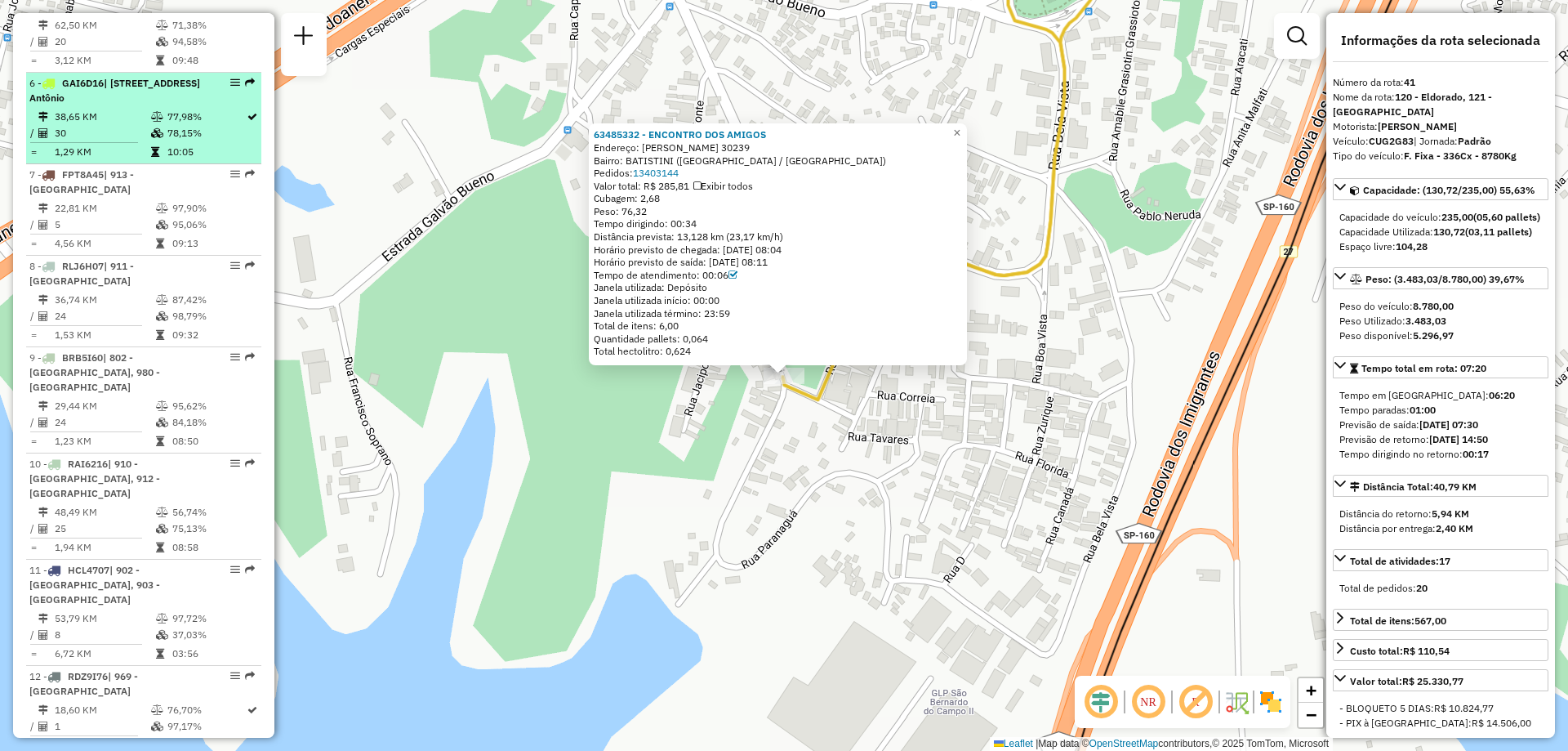
click at [90, 106] on div "6 - GAI6D16 | [STREET_ADDRESS]" at bounding box center [115, 90] width 173 height 29
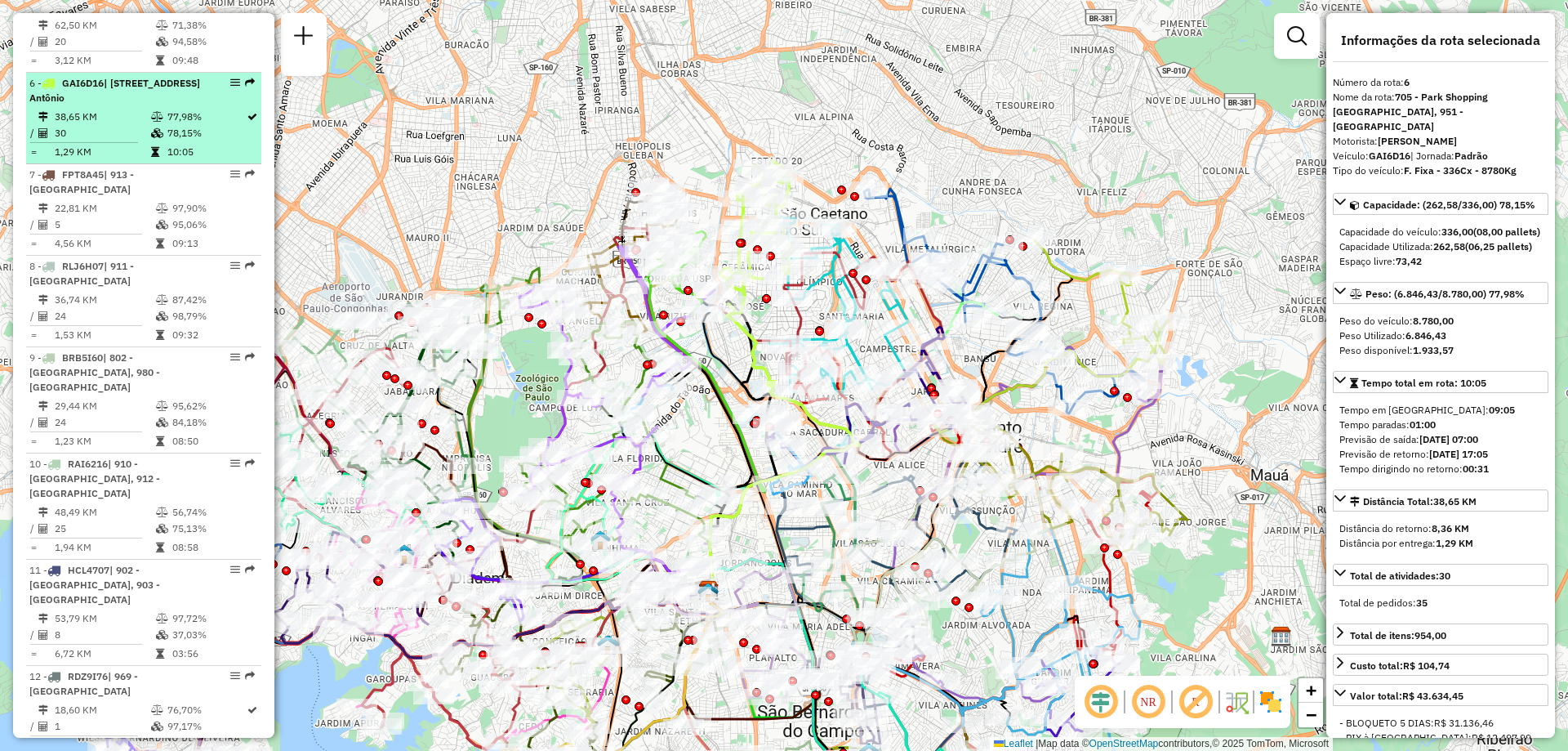
click at [231, 87] on em at bounding box center [235, 82] width 10 height 10
click at [84, 125] on td "38,65 KM" at bounding box center [102, 116] width 97 height 17
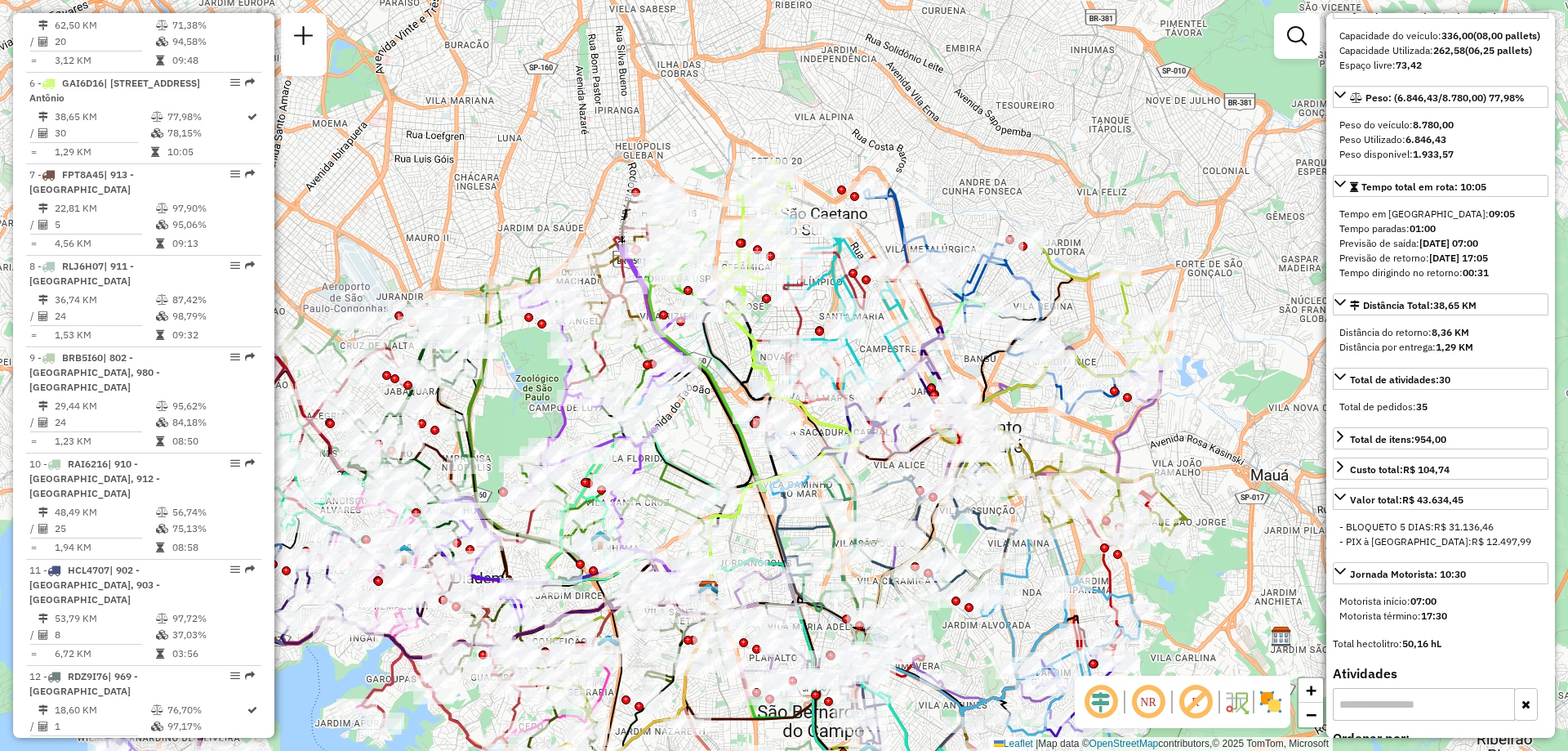
scroll to position [0, 0]
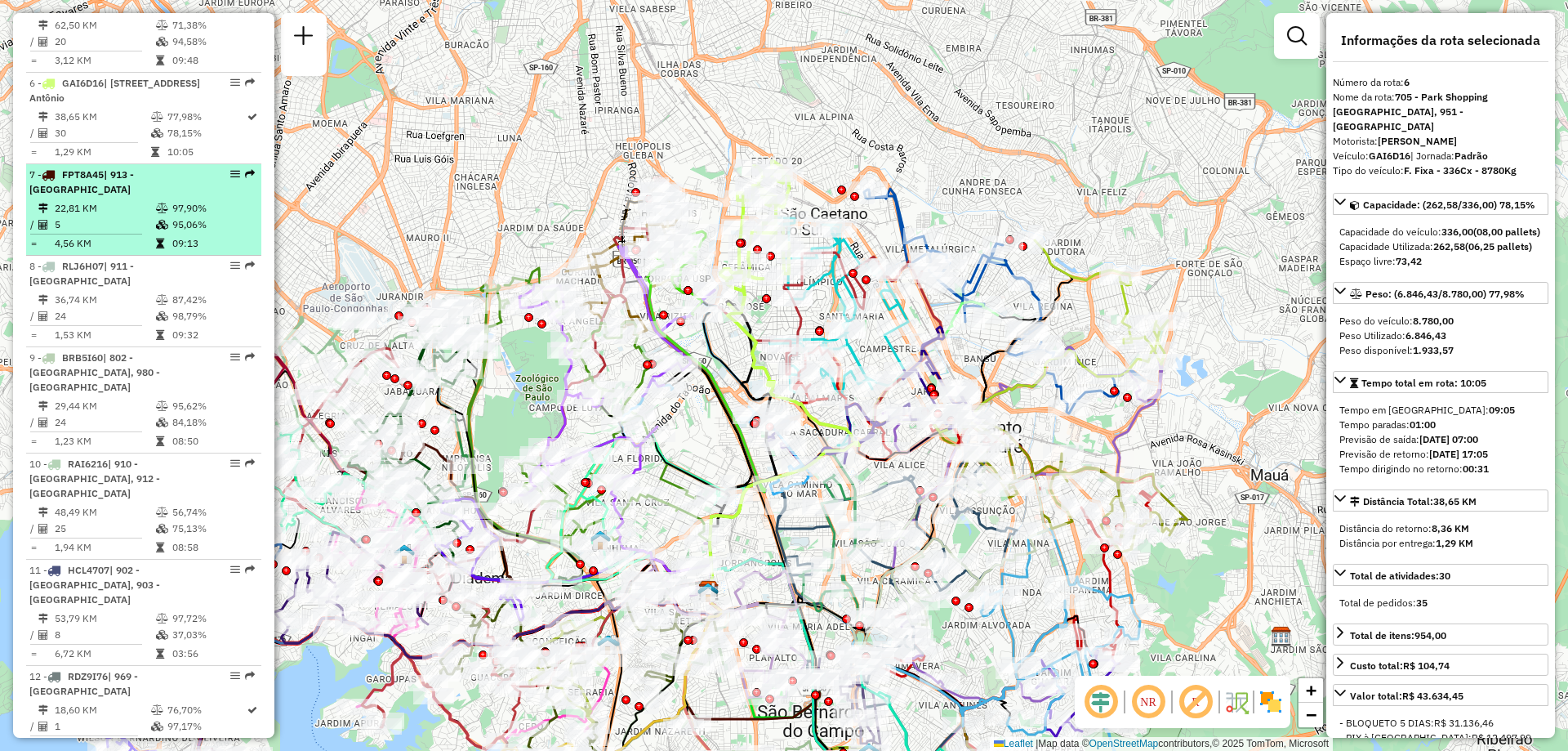
click at [109, 197] on div "7 - FPT8A45 | 913 - [GEOGRAPHIC_DATA]" at bounding box center [115, 181] width 173 height 29
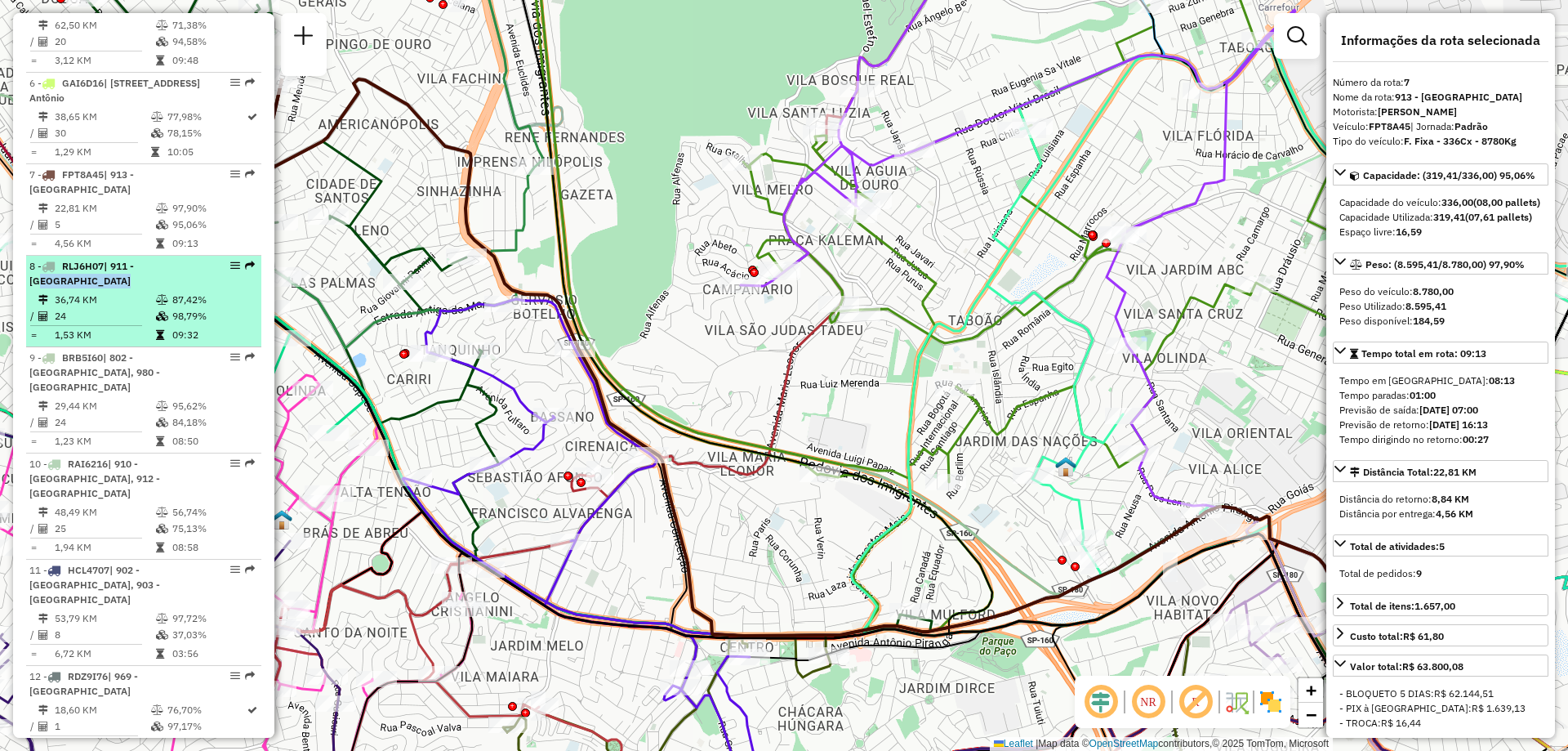
click at [143, 347] on li "8 - RLJ6H07 | 911 - [GEOGRAPHIC_DATA] 36,74 KM 87,42% / 24 98,79% = 1,53 KM 09:…" at bounding box center [143, 302] width 235 height 92
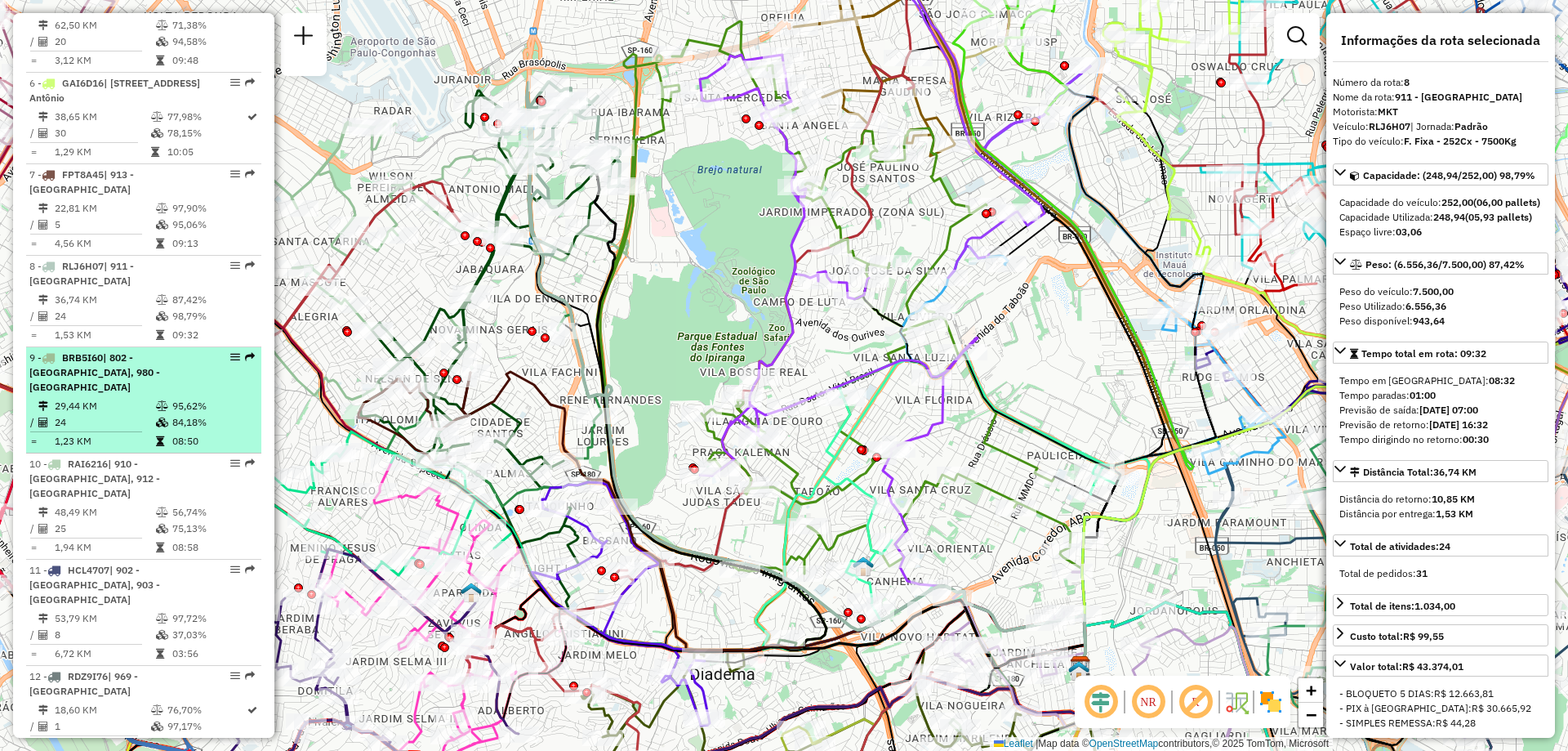
click at [134, 415] on td "29,44 KM" at bounding box center [104, 406] width 101 height 17
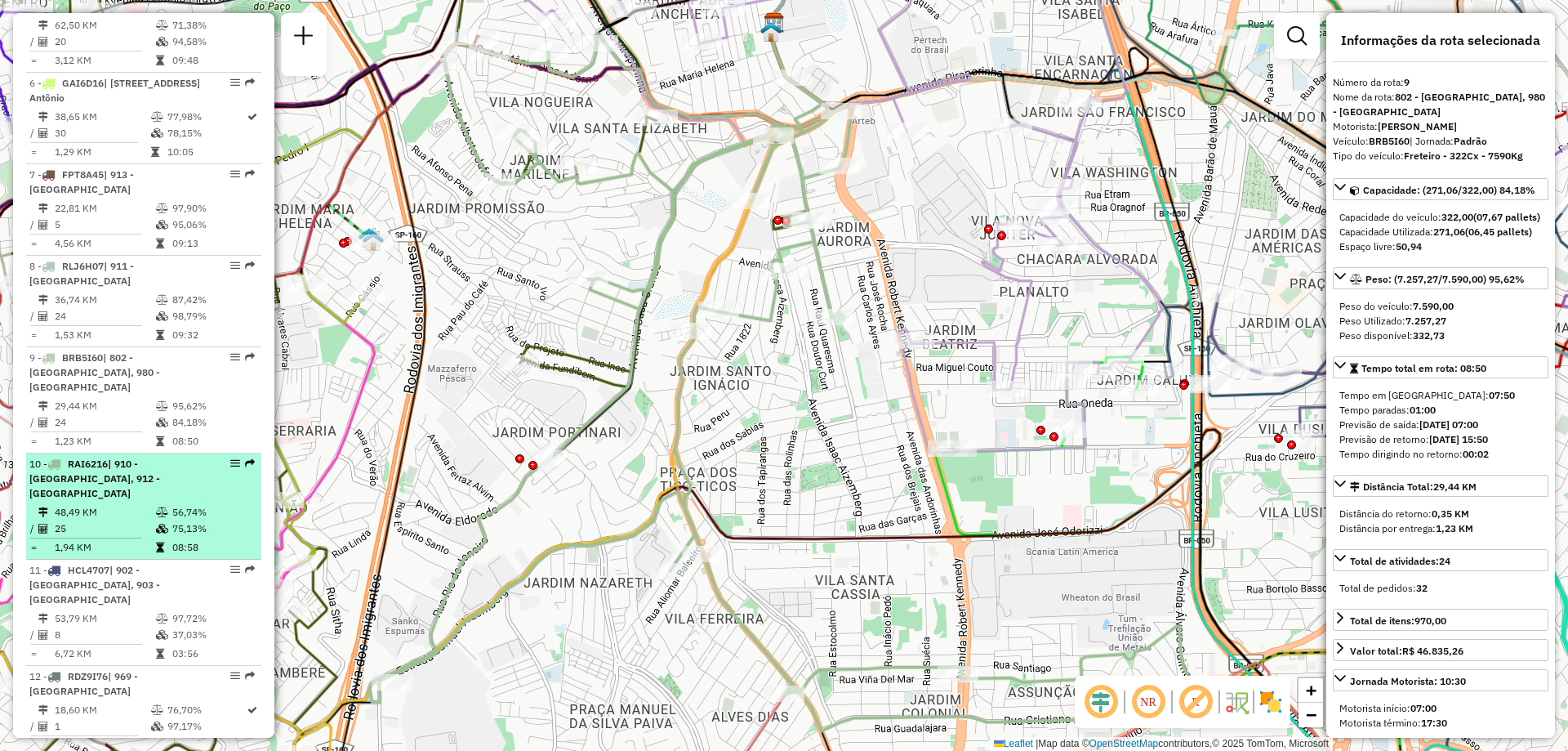
click at [128, 501] on div "10 - RAI6216 | 910 - [GEOGRAPHIC_DATA], 912 - [GEOGRAPHIC_DATA]" at bounding box center [115, 479] width 173 height 44
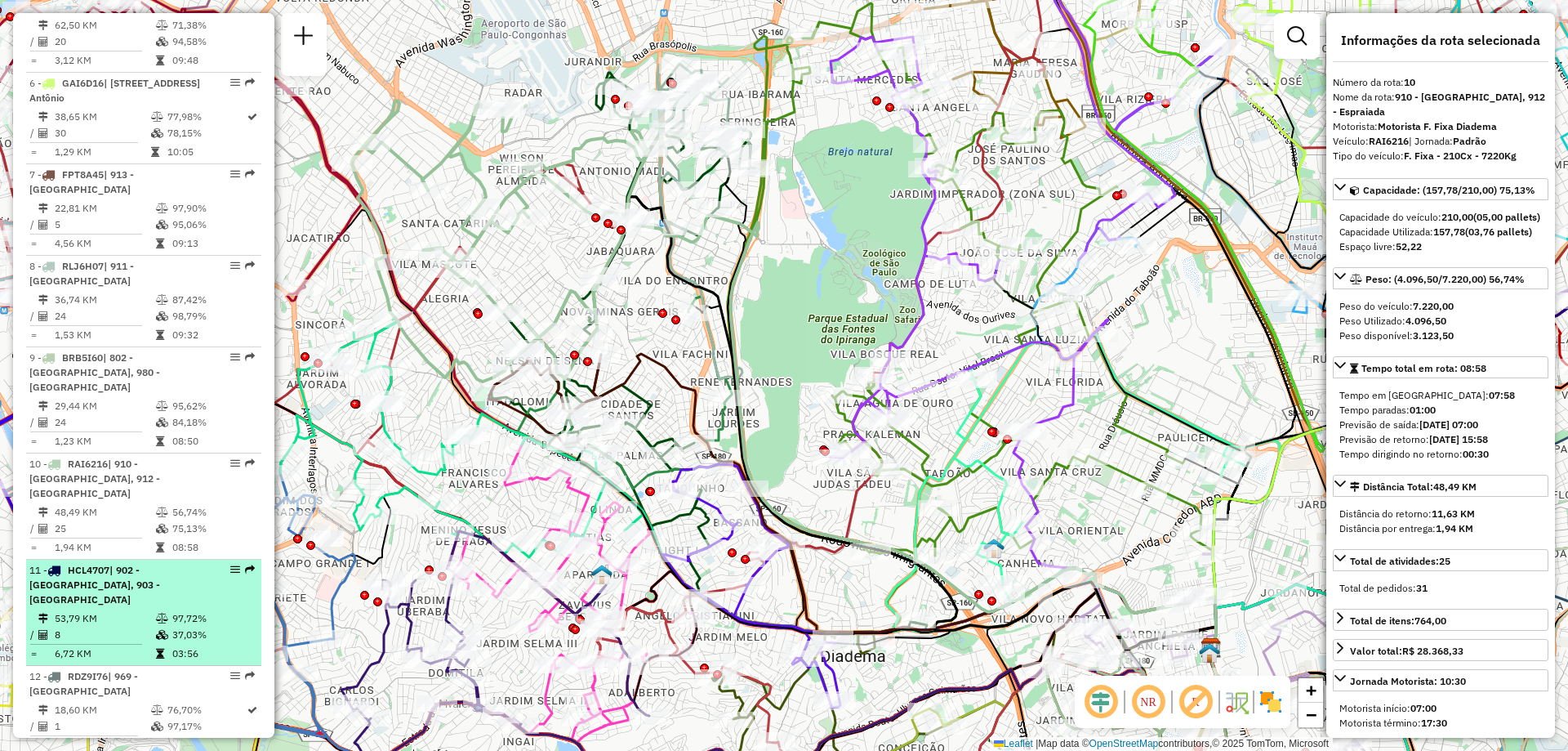
click at [190, 627] on td "97,72%" at bounding box center [213, 618] width 83 height 17
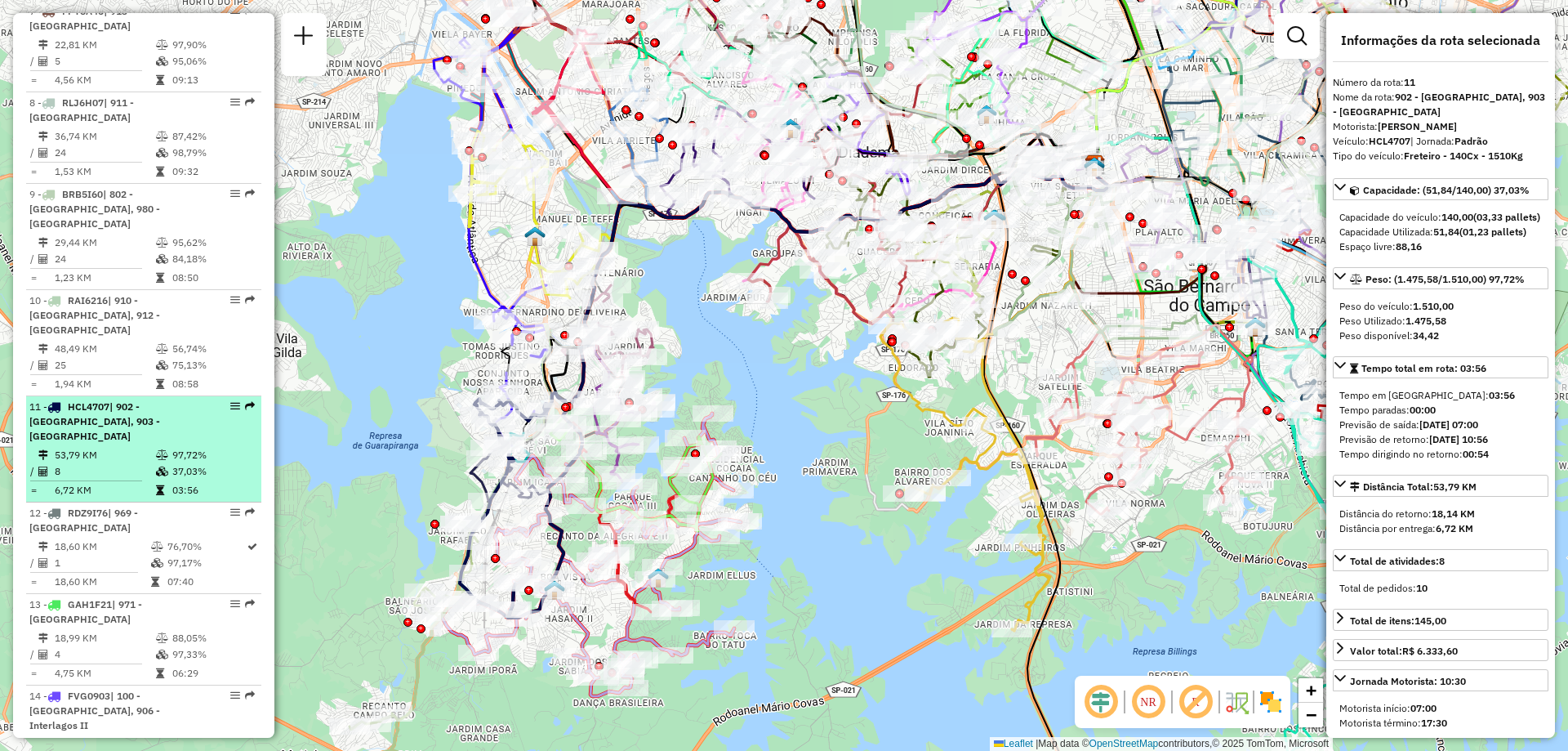
scroll to position [1366, 0]
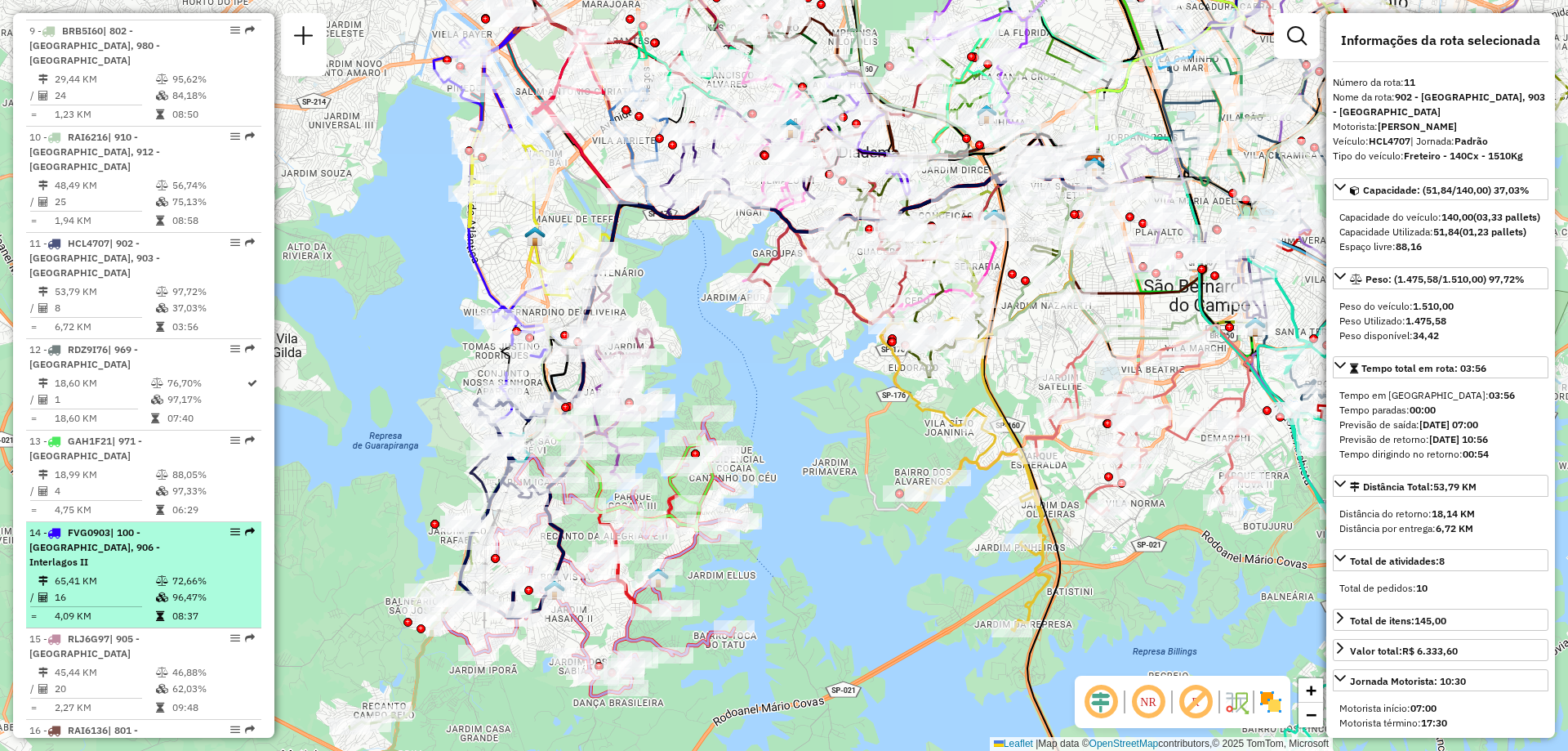
click at [184, 587] on td "72,66%" at bounding box center [213, 581] width 83 height 17
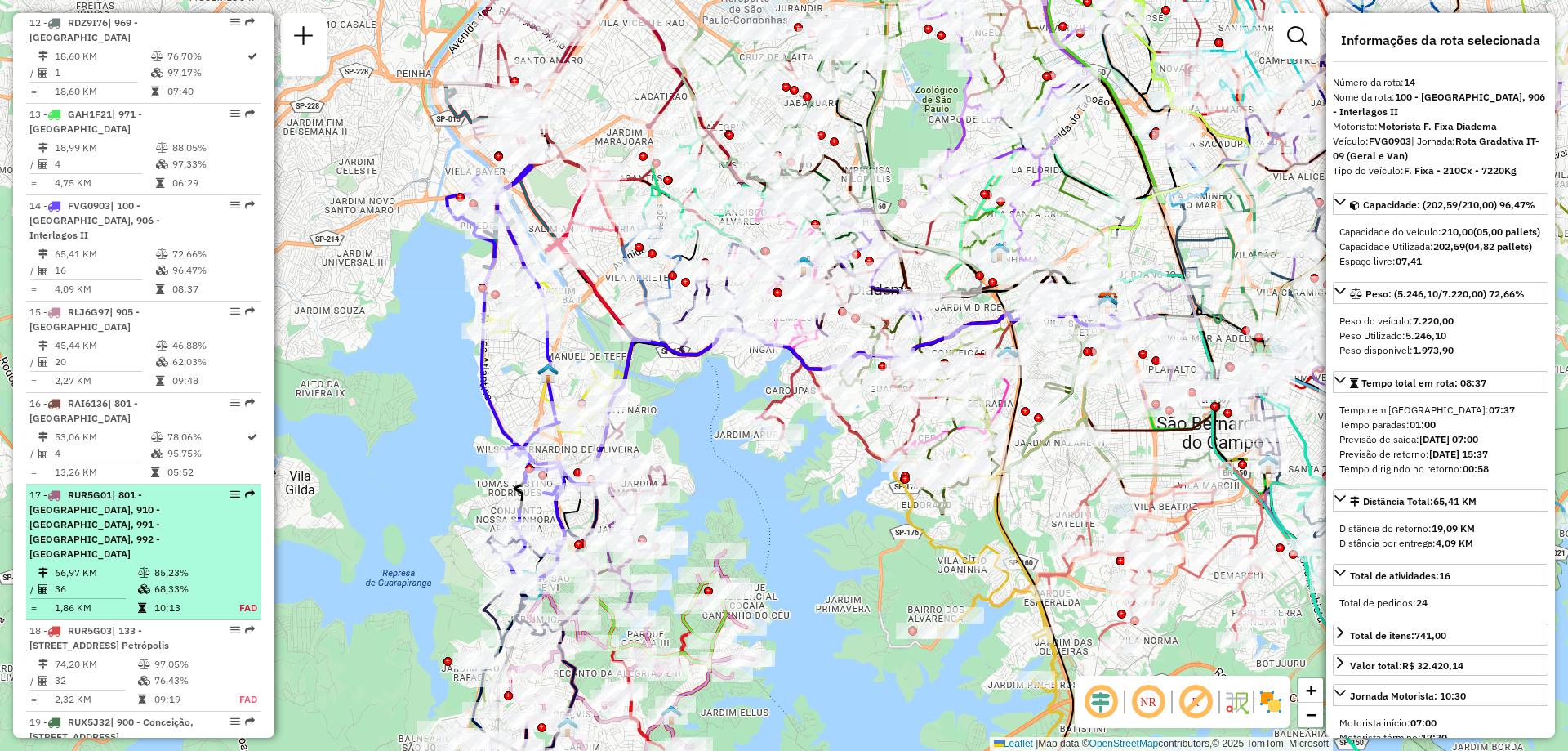
scroll to position [1856, 0]
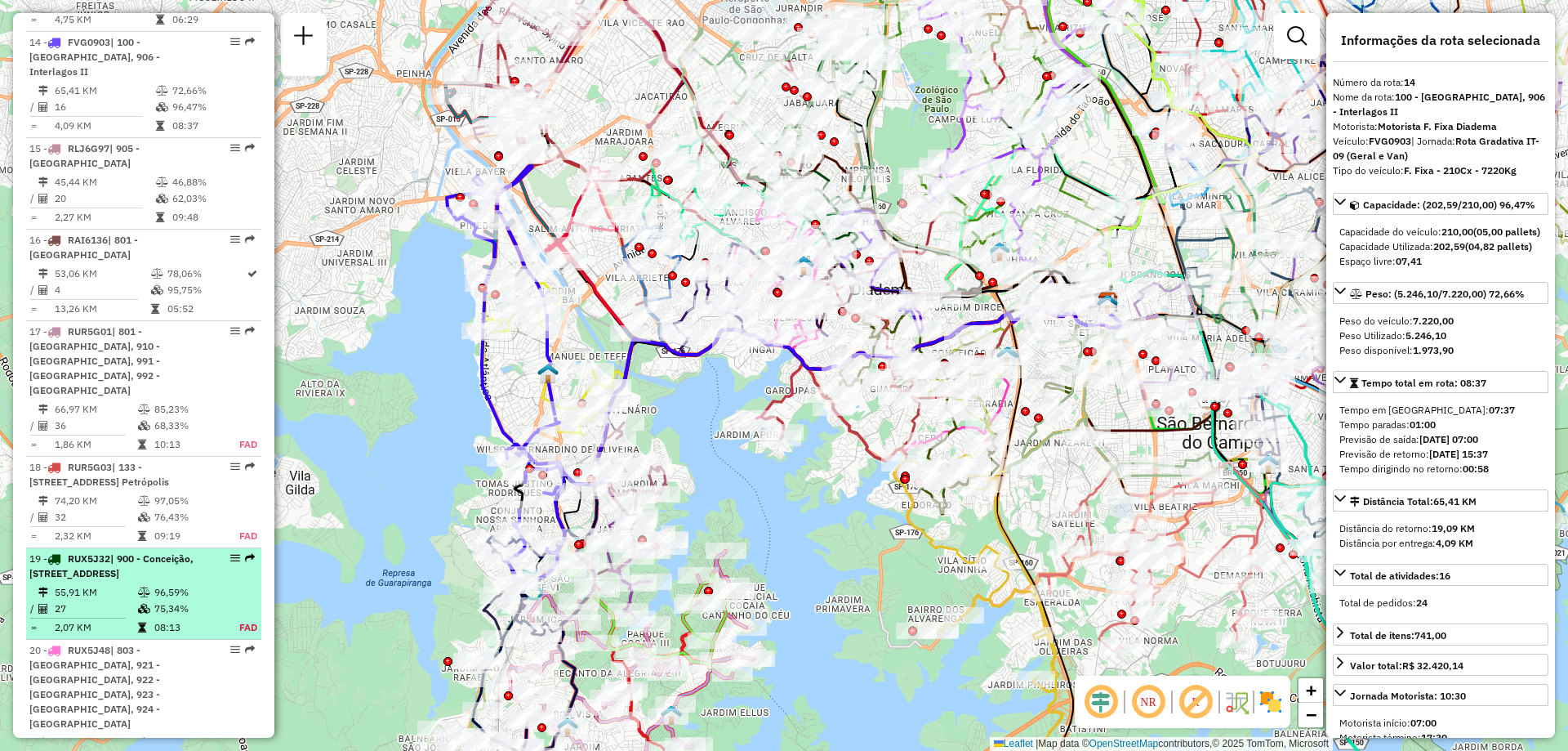
click at [177, 568] on span "| 900 - Conceição, [STREET_ADDRESS]" at bounding box center [111, 566] width 165 height 27
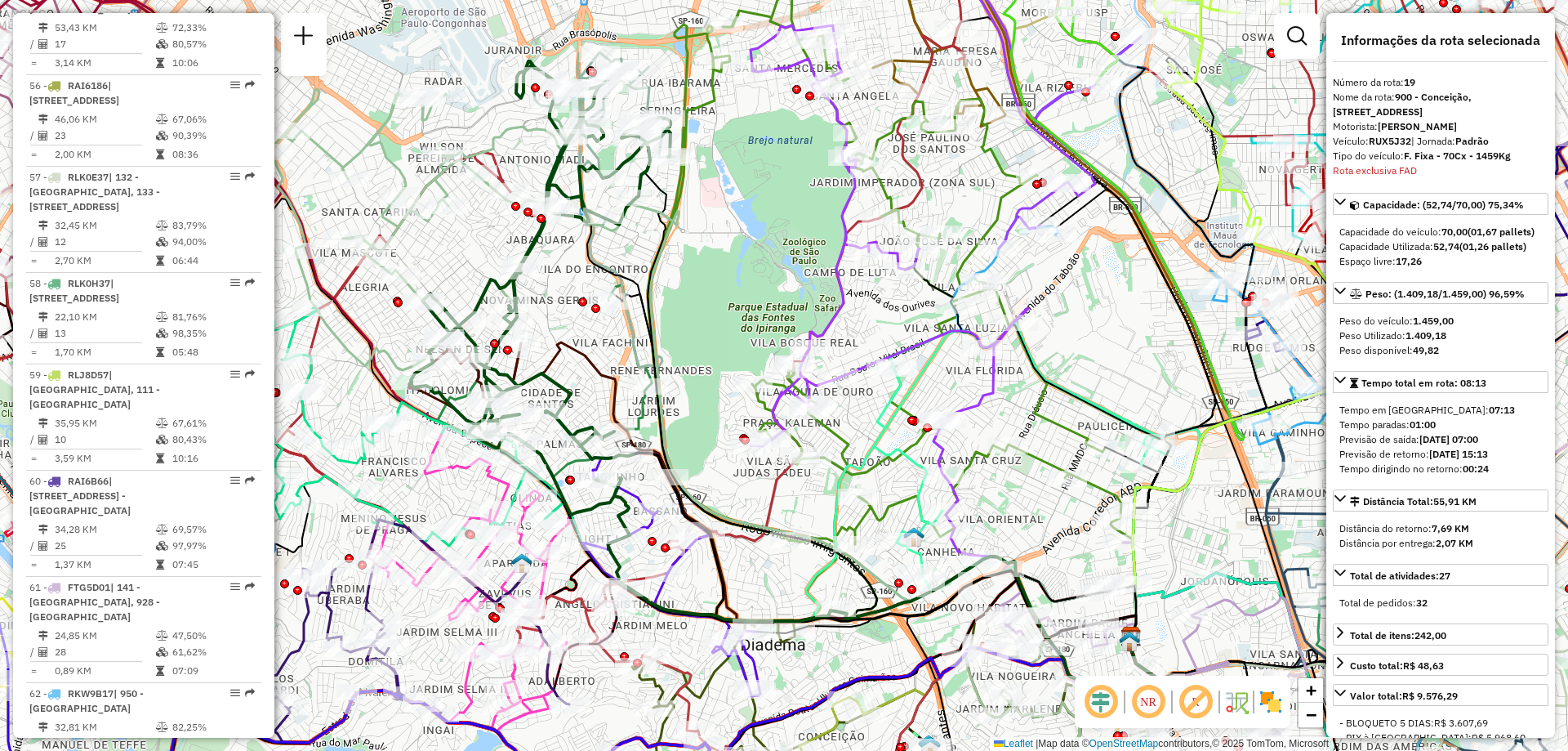
scroll to position [6515, 0]
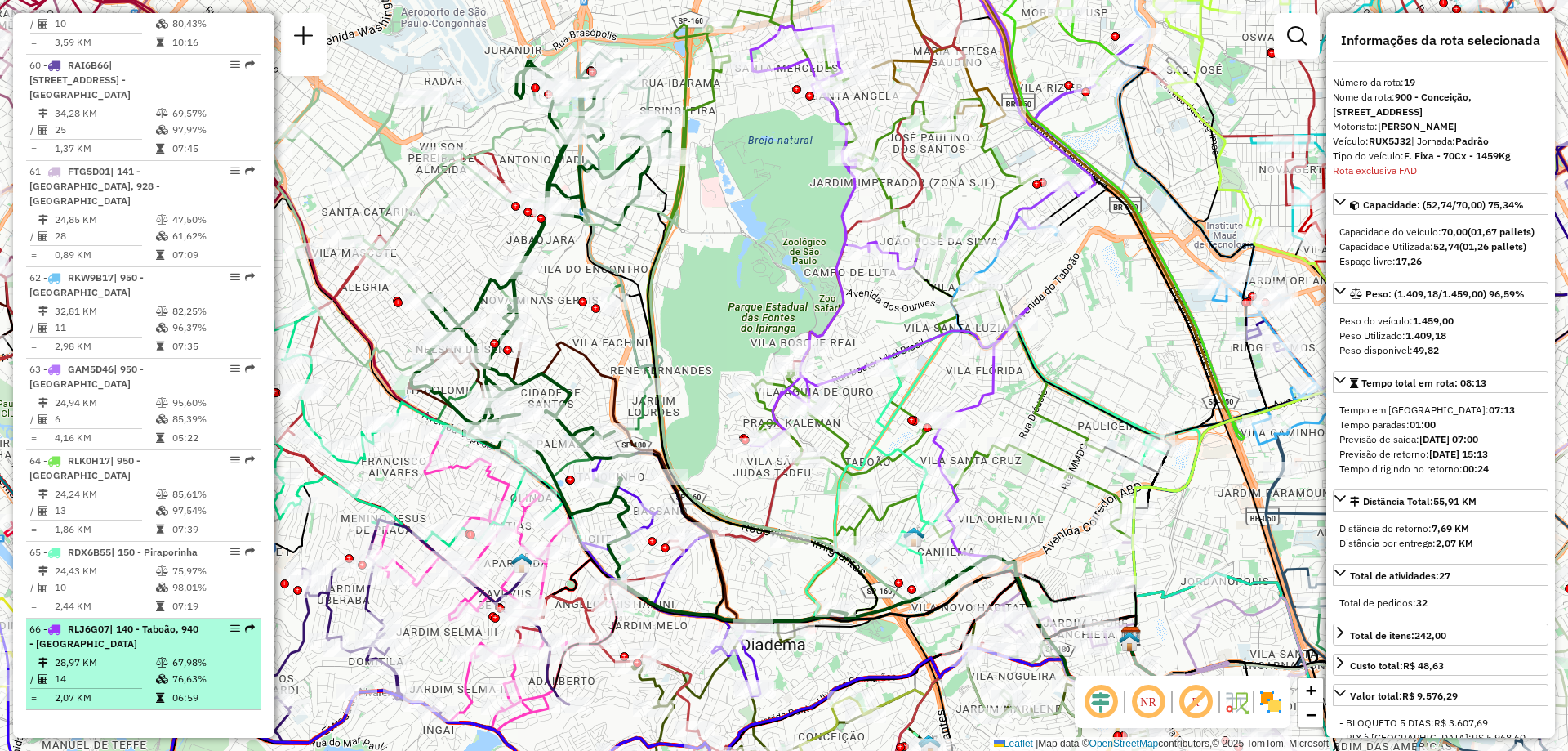
click at [145, 656] on td "28,97 KM" at bounding box center [104, 663] width 101 height 17
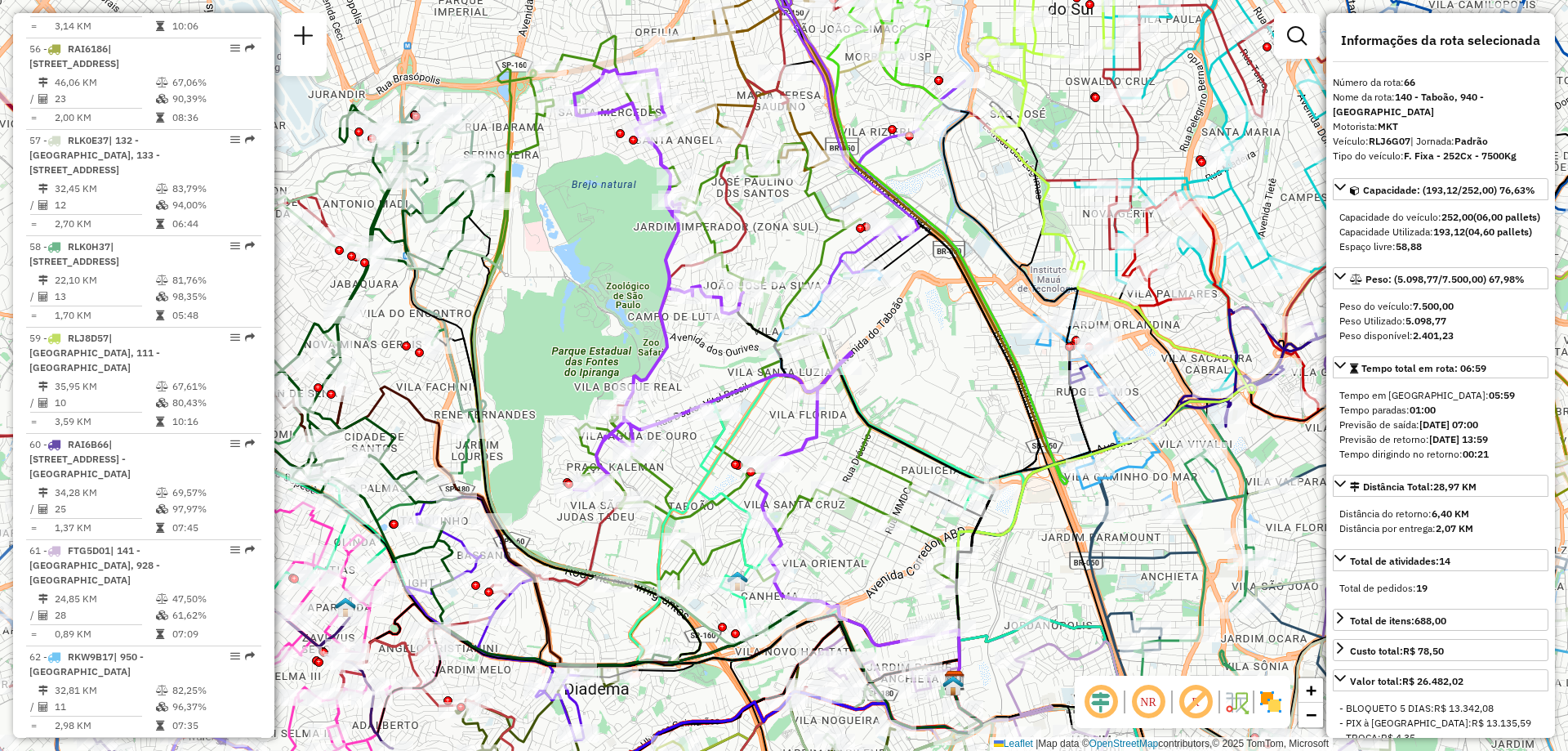
scroll to position [5779, 0]
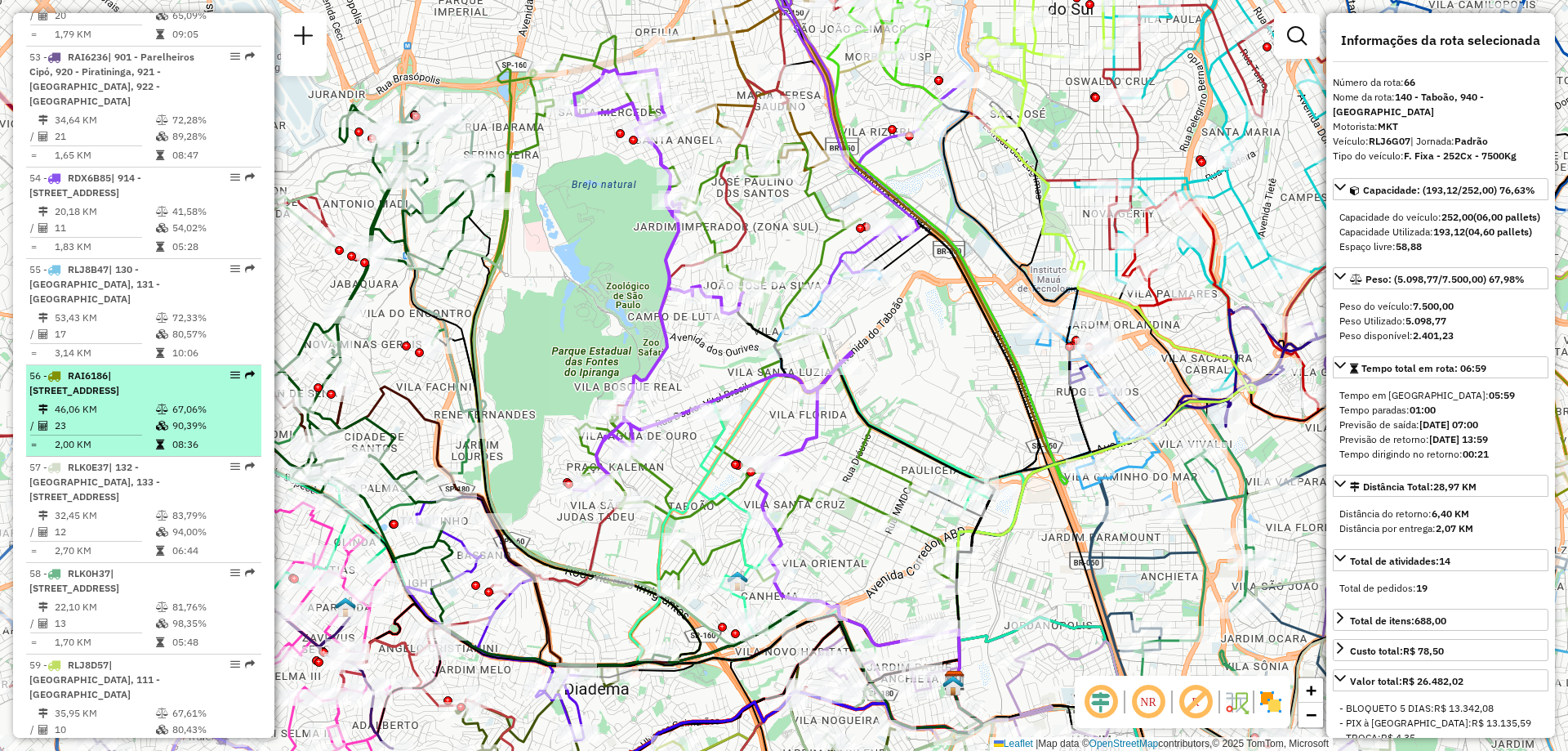
click at [160, 372] on div "56 - RAI6186 | 132 - [GEOGRAPHIC_DATA], 133 - [STREET_ADDRESS]" at bounding box center [115, 383] width 173 height 29
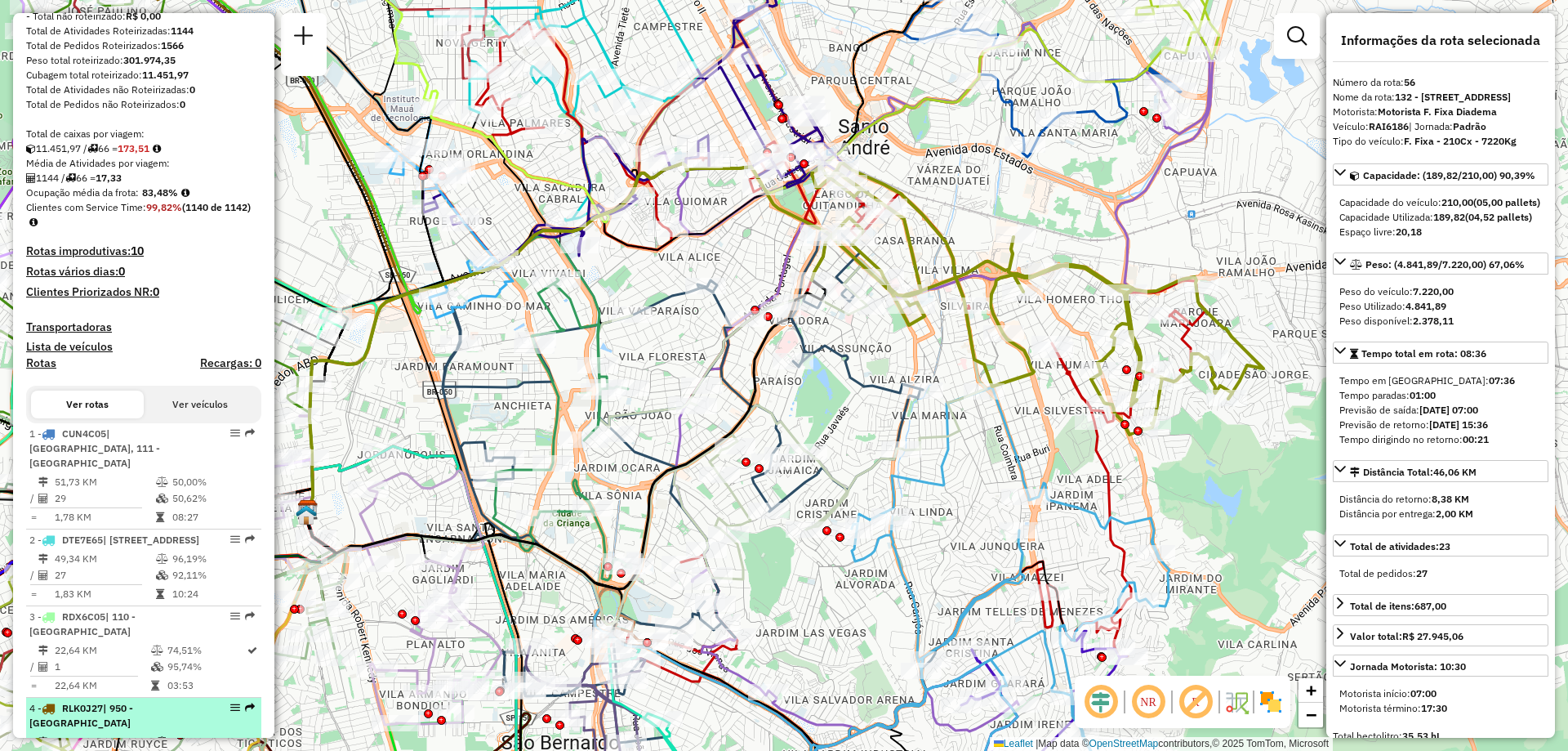
scroll to position [572, 0]
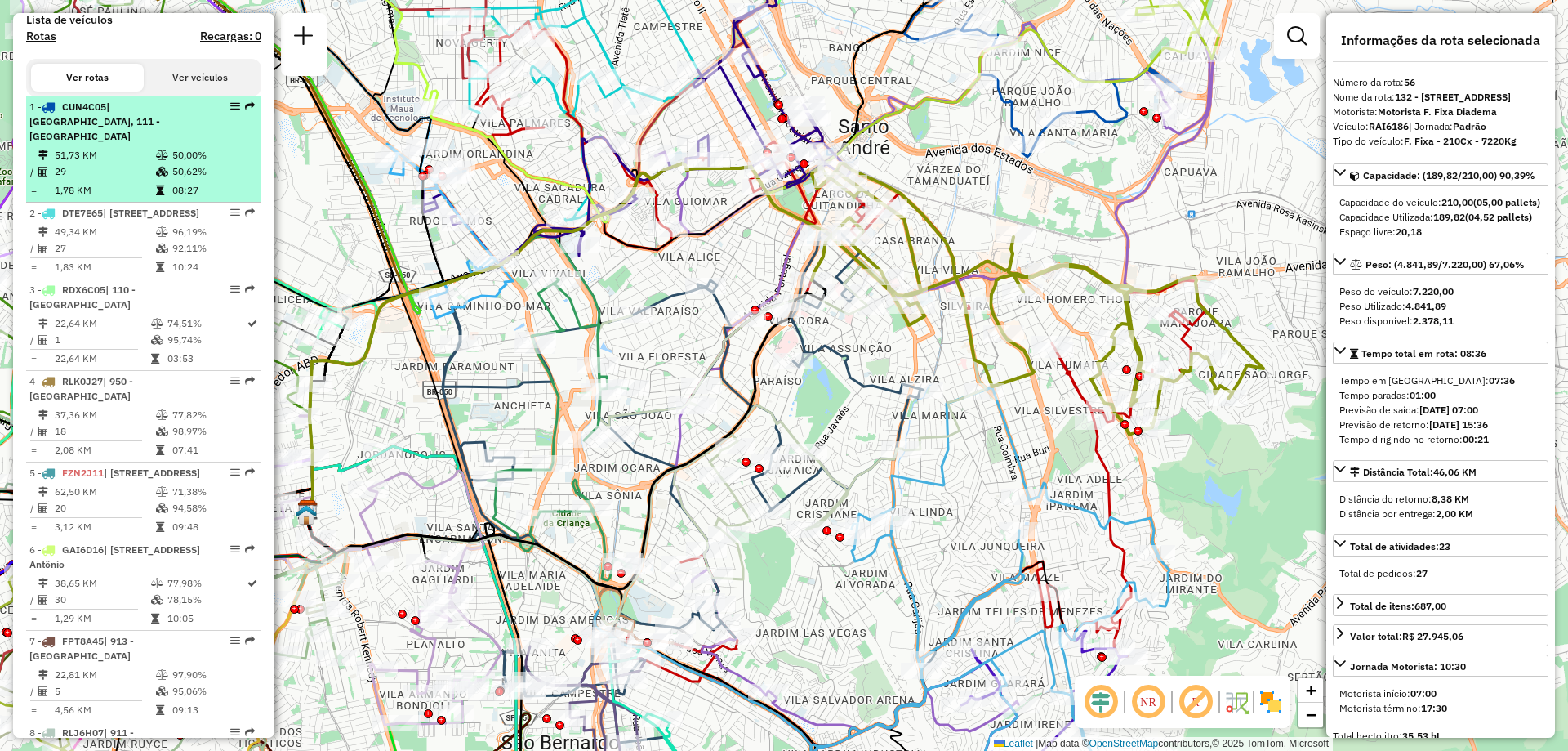
click at [223, 180] on td "50,62%" at bounding box center [213, 172] width 83 height 17
